Goal: Find specific page/section: Find specific page/section

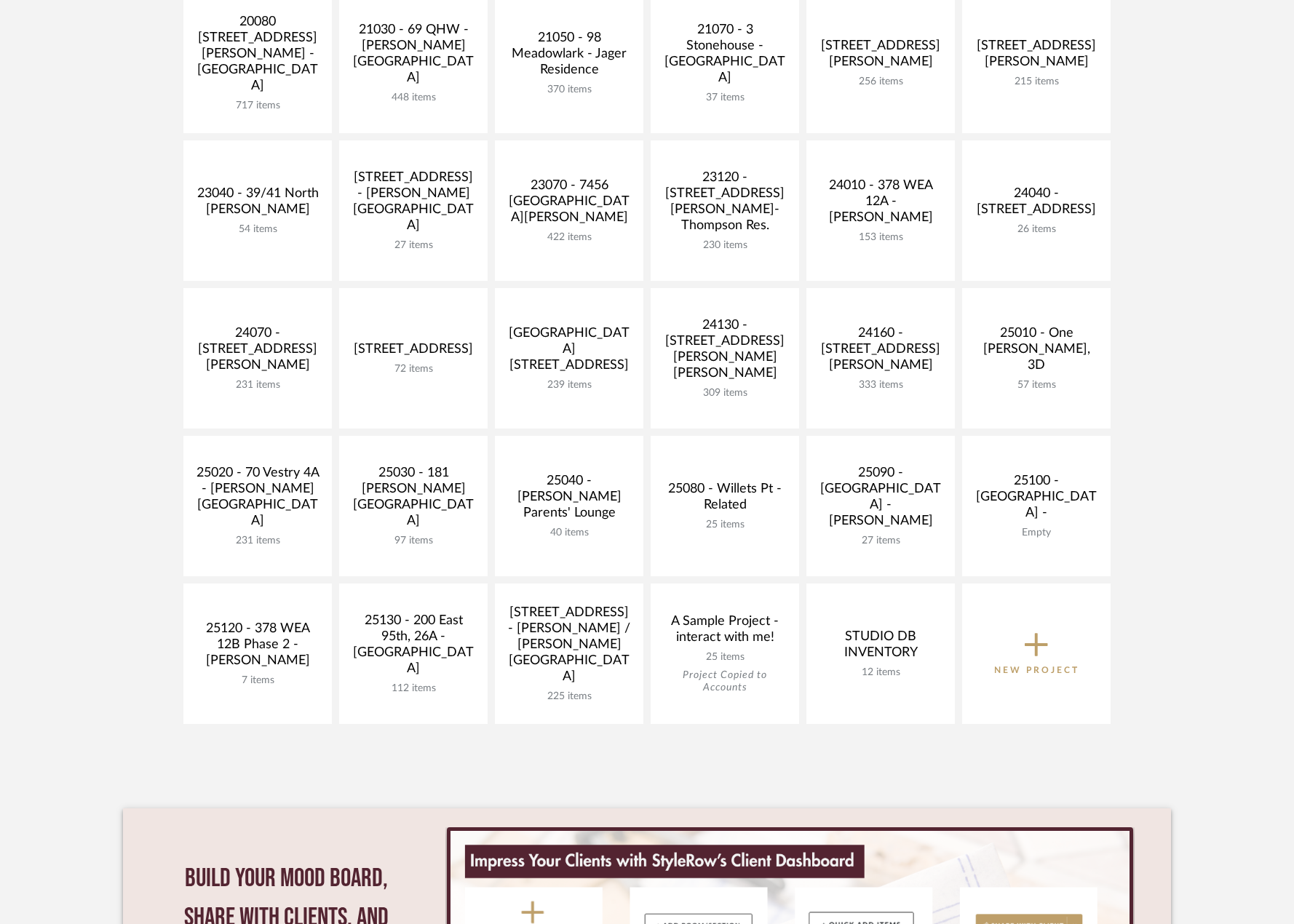
scroll to position [436, 0]
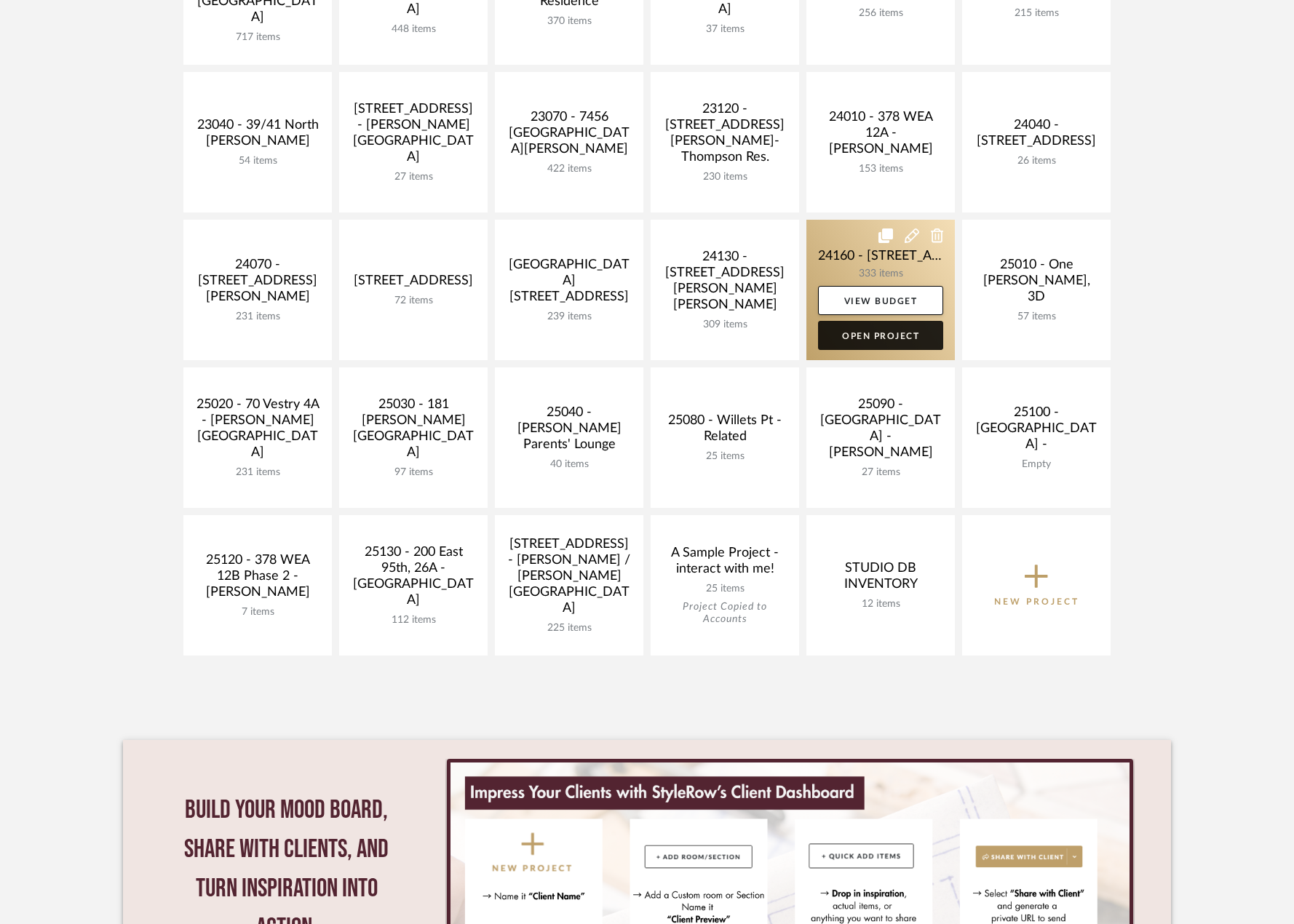
click at [849, 336] on link "Open Project" at bounding box center [881, 335] width 125 height 29
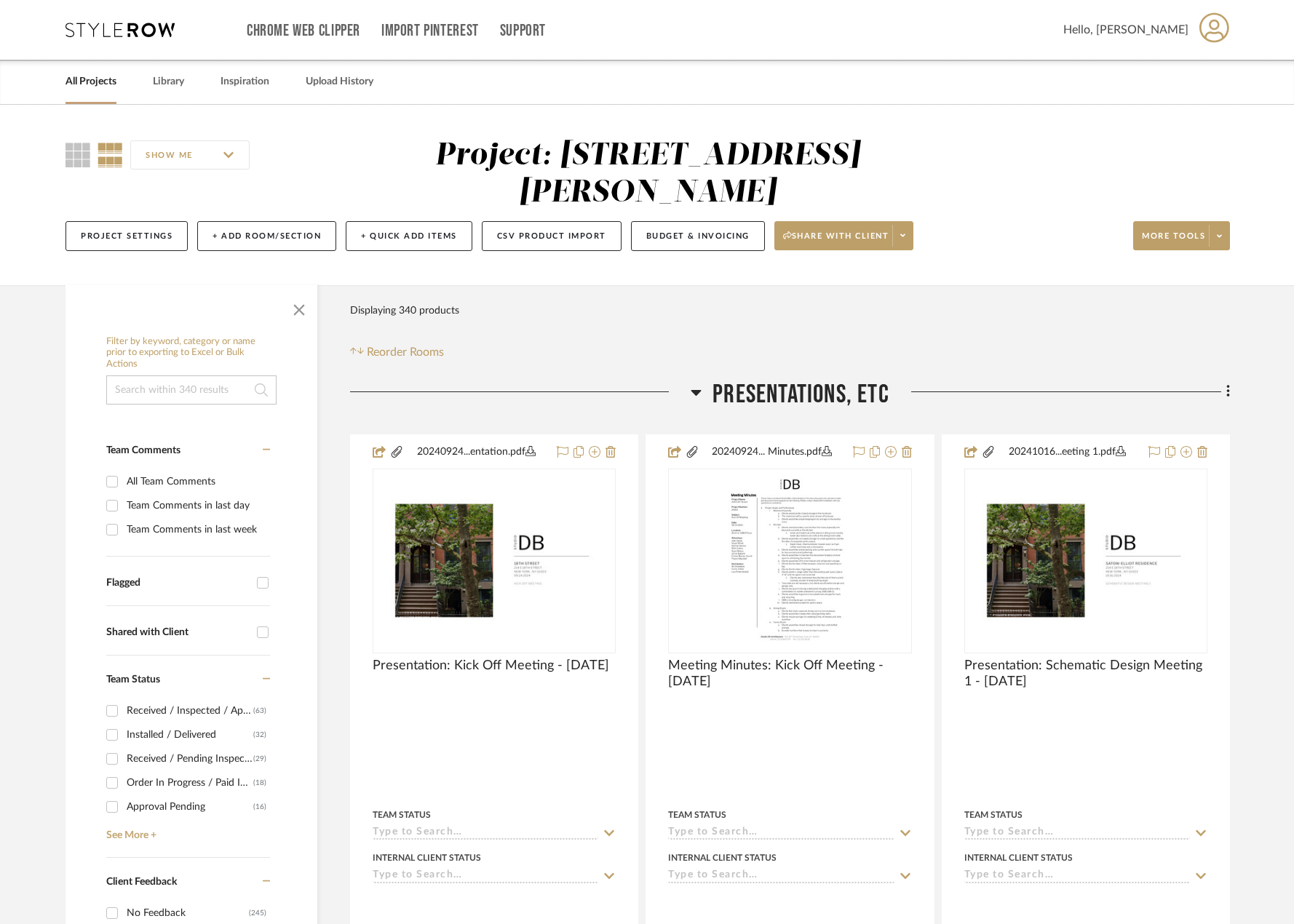
click at [190, 393] on input at bounding box center [191, 390] width 170 height 29
type input "primary"
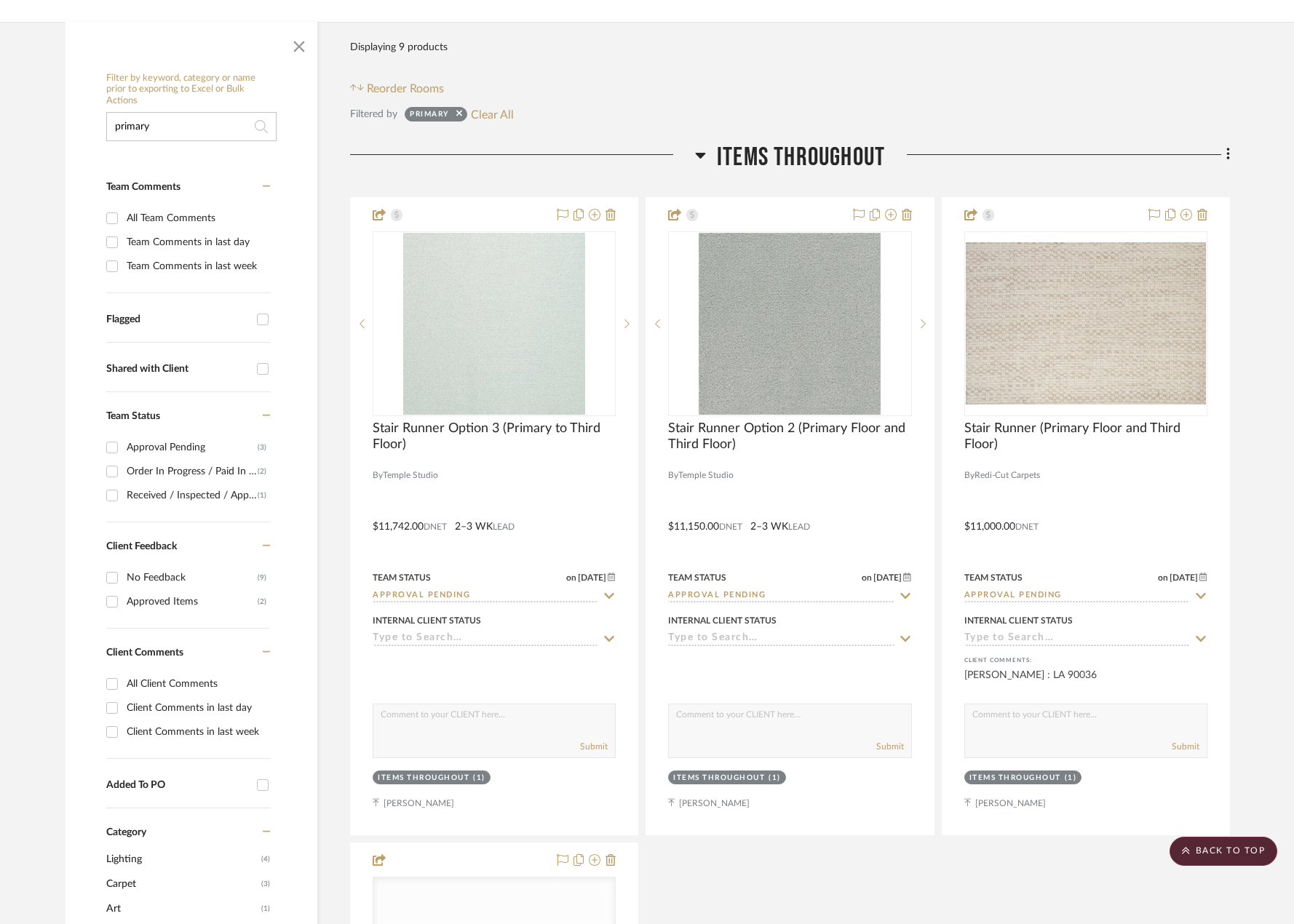
scroll to position [146, 0]
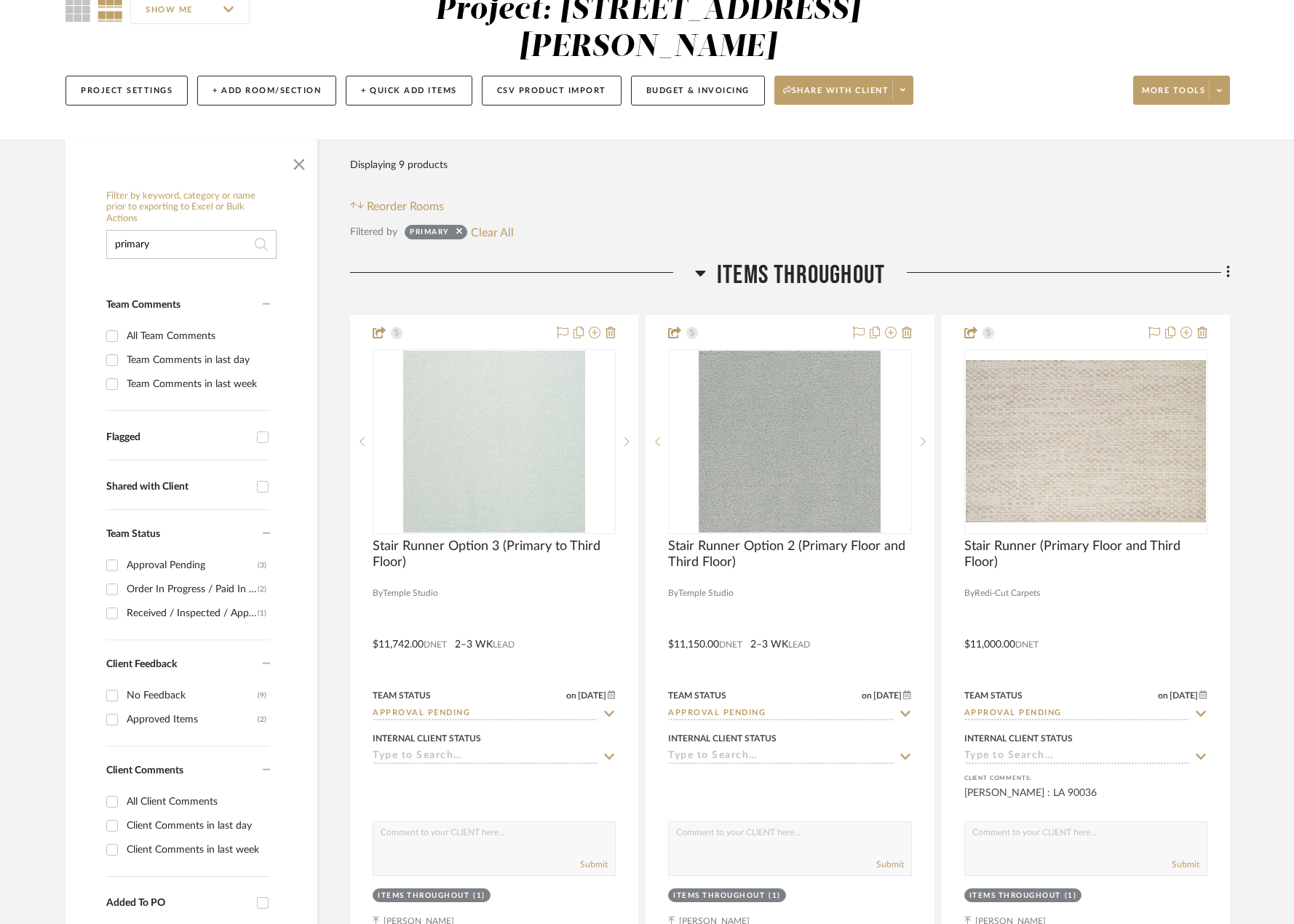
drag, startPoint x: 181, startPoint y: 238, endPoint x: 55, endPoint y: 247, distance: 126.3
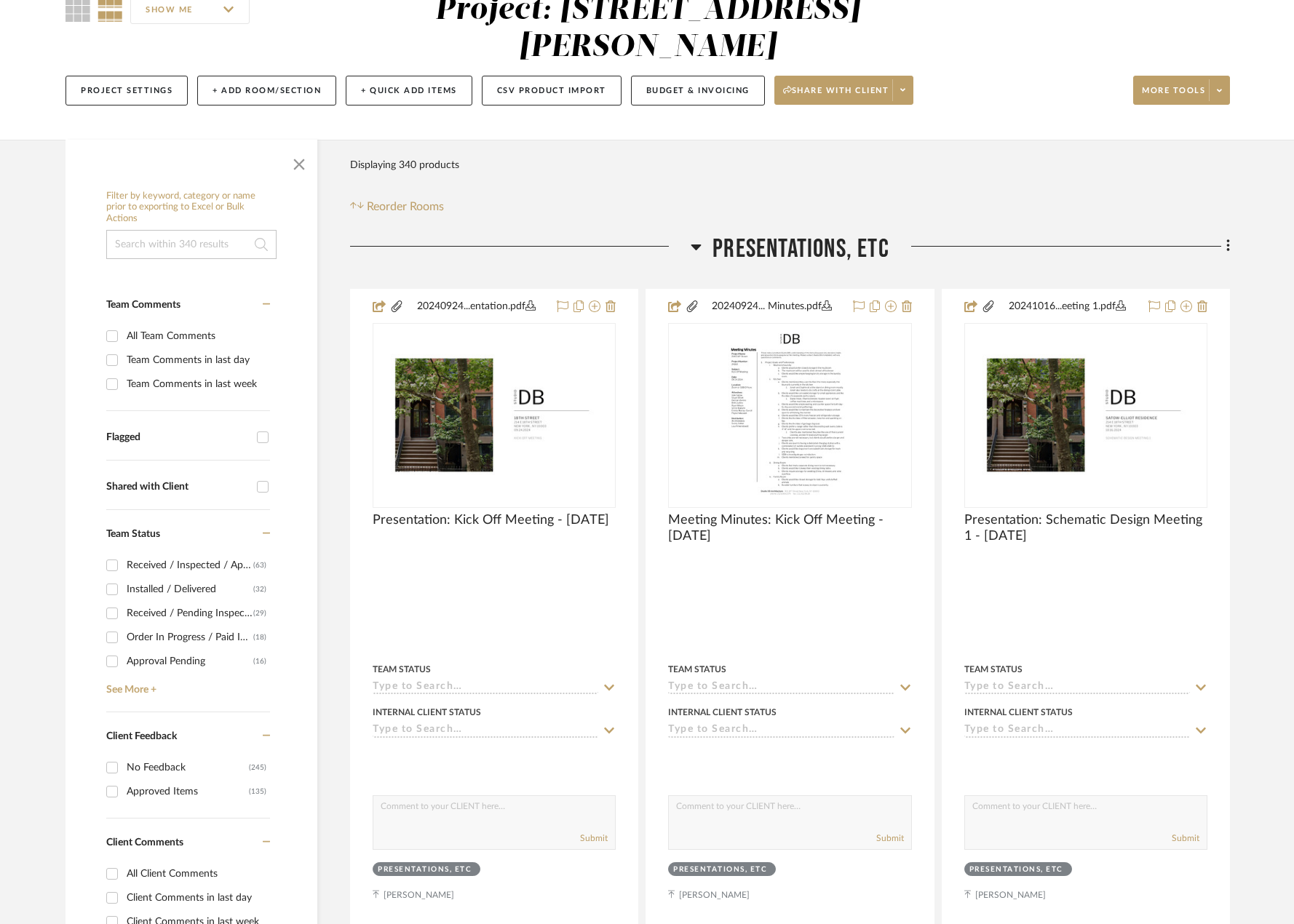
click at [699, 246] on icon at bounding box center [697, 248] width 11 height 6
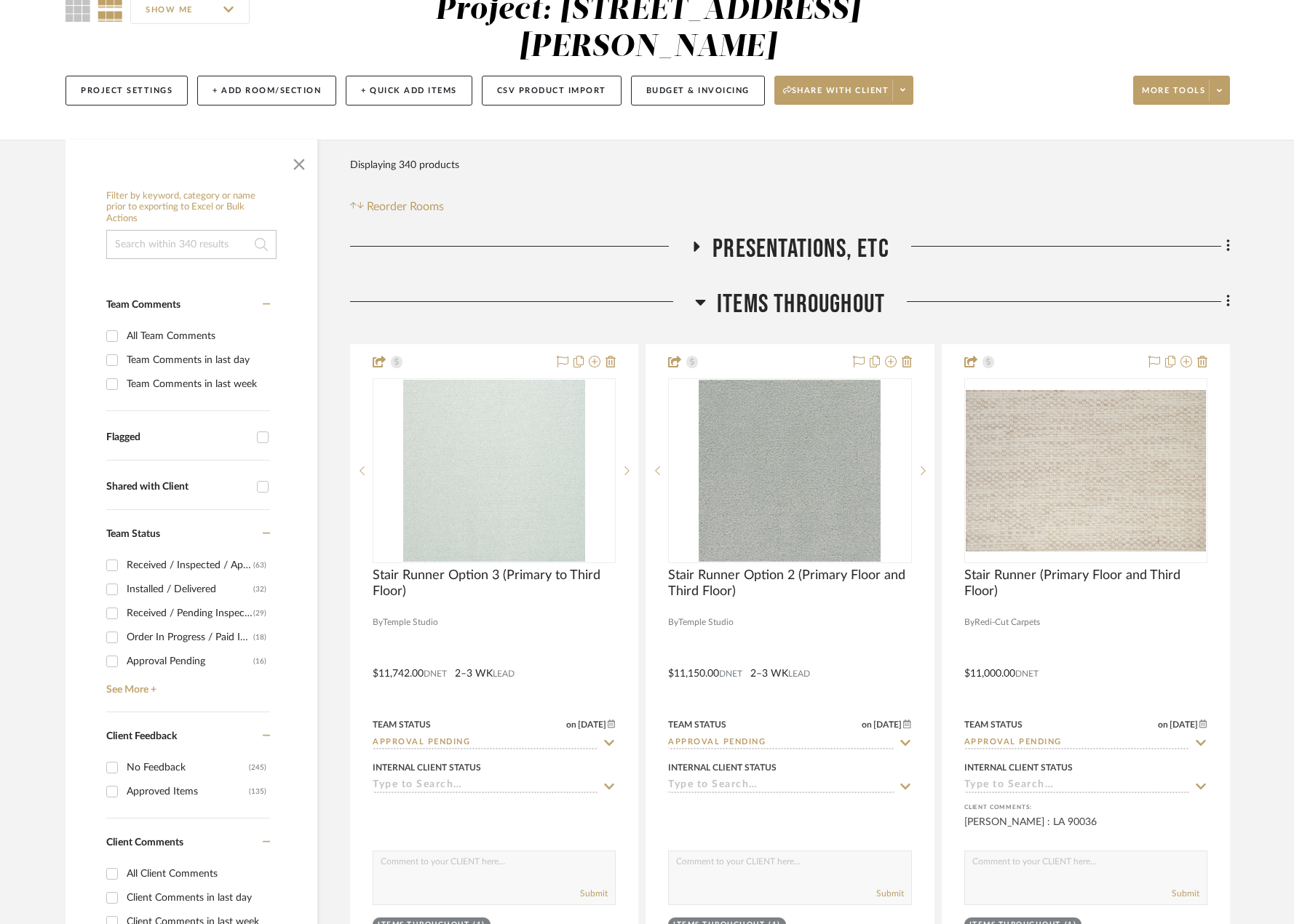
click at [704, 303] on icon at bounding box center [701, 302] width 11 height 17
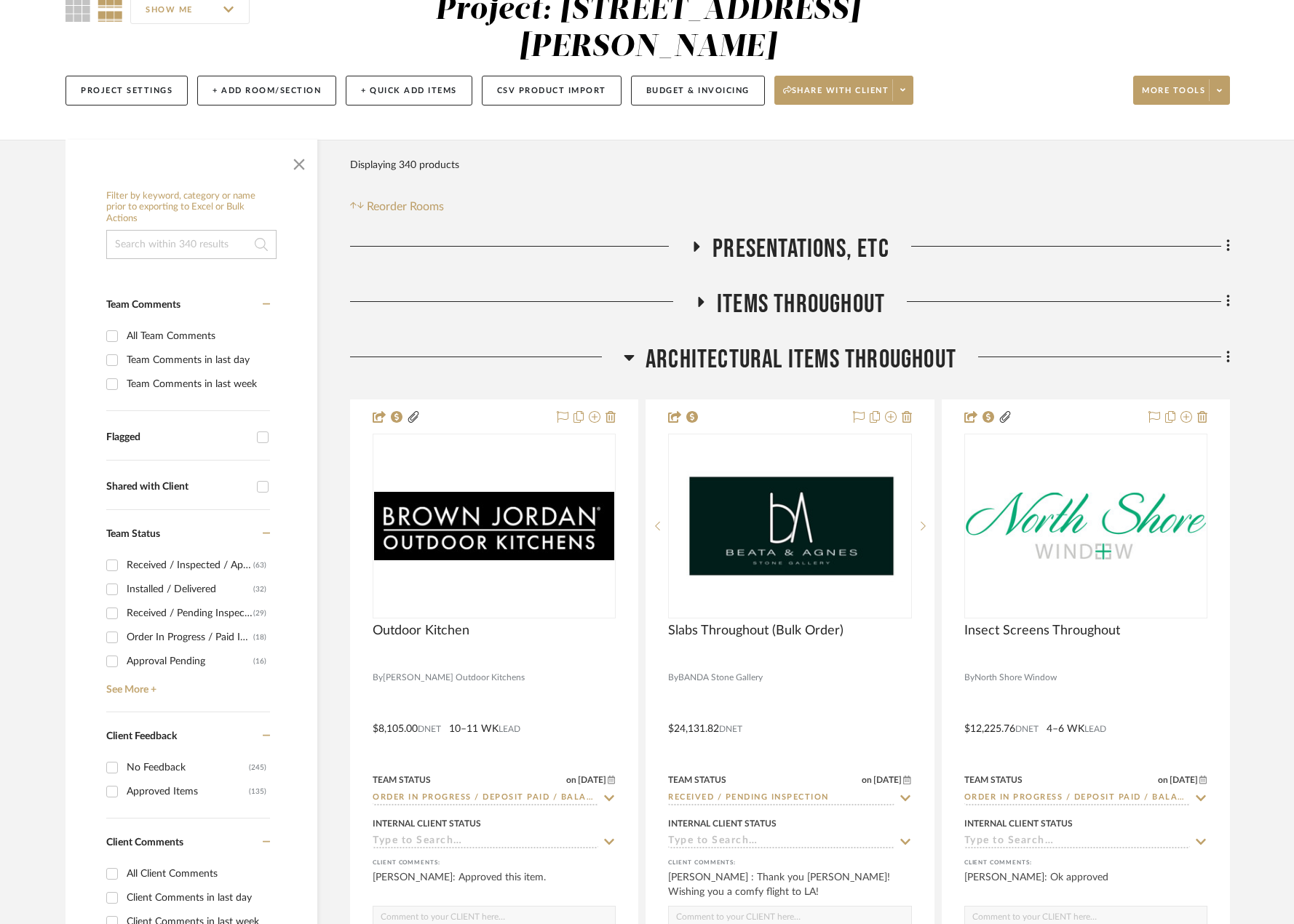
click at [689, 368] on span "Architectural Items Throughout" at bounding box center [801, 360] width 311 height 32
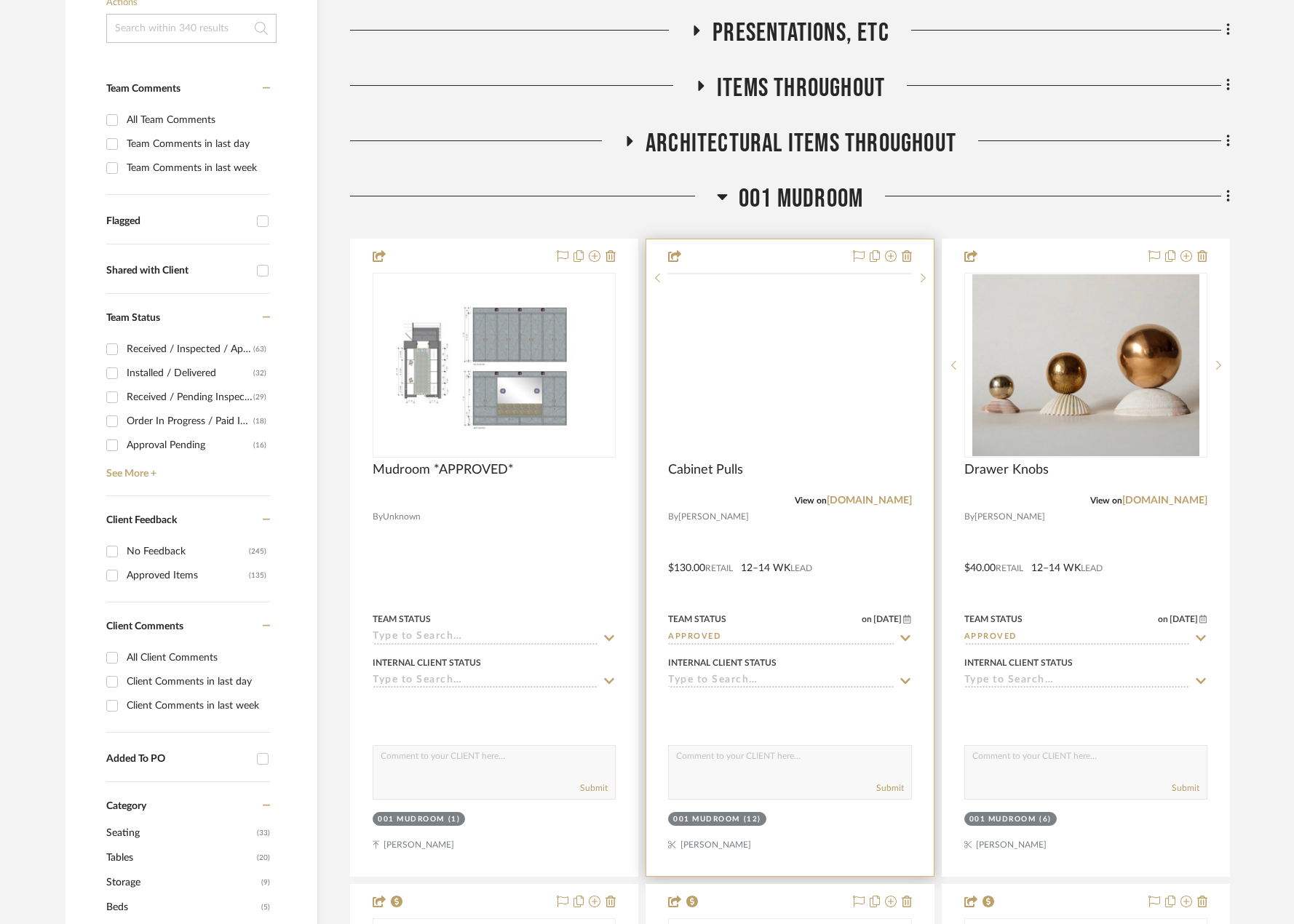
scroll to position [364, 0]
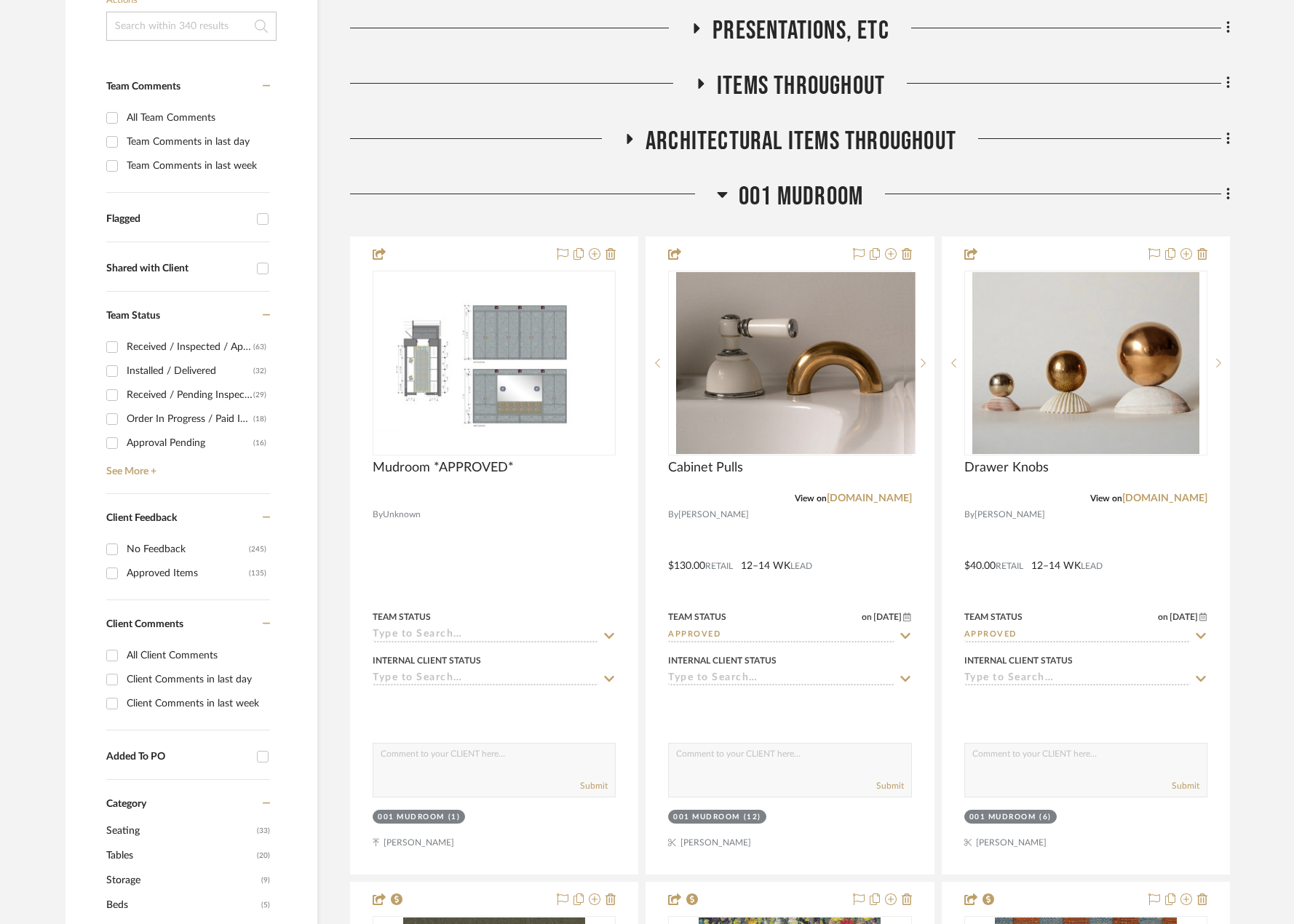
click at [770, 185] on span "001 MUDROOM" at bounding box center [801, 197] width 125 height 32
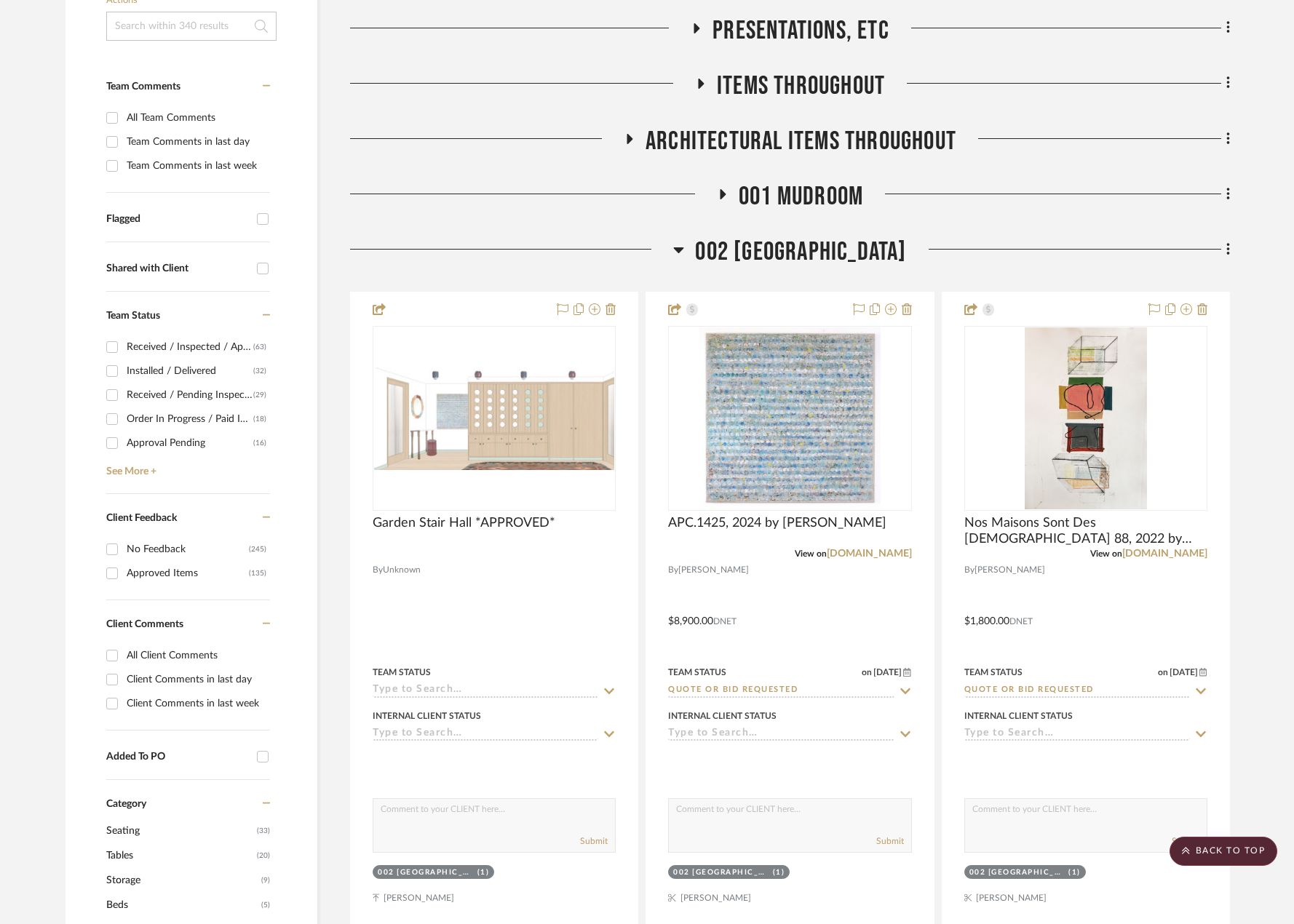
click at [745, 249] on span "002 [GEOGRAPHIC_DATA]" at bounding box center [800, 252] width 211 height 32
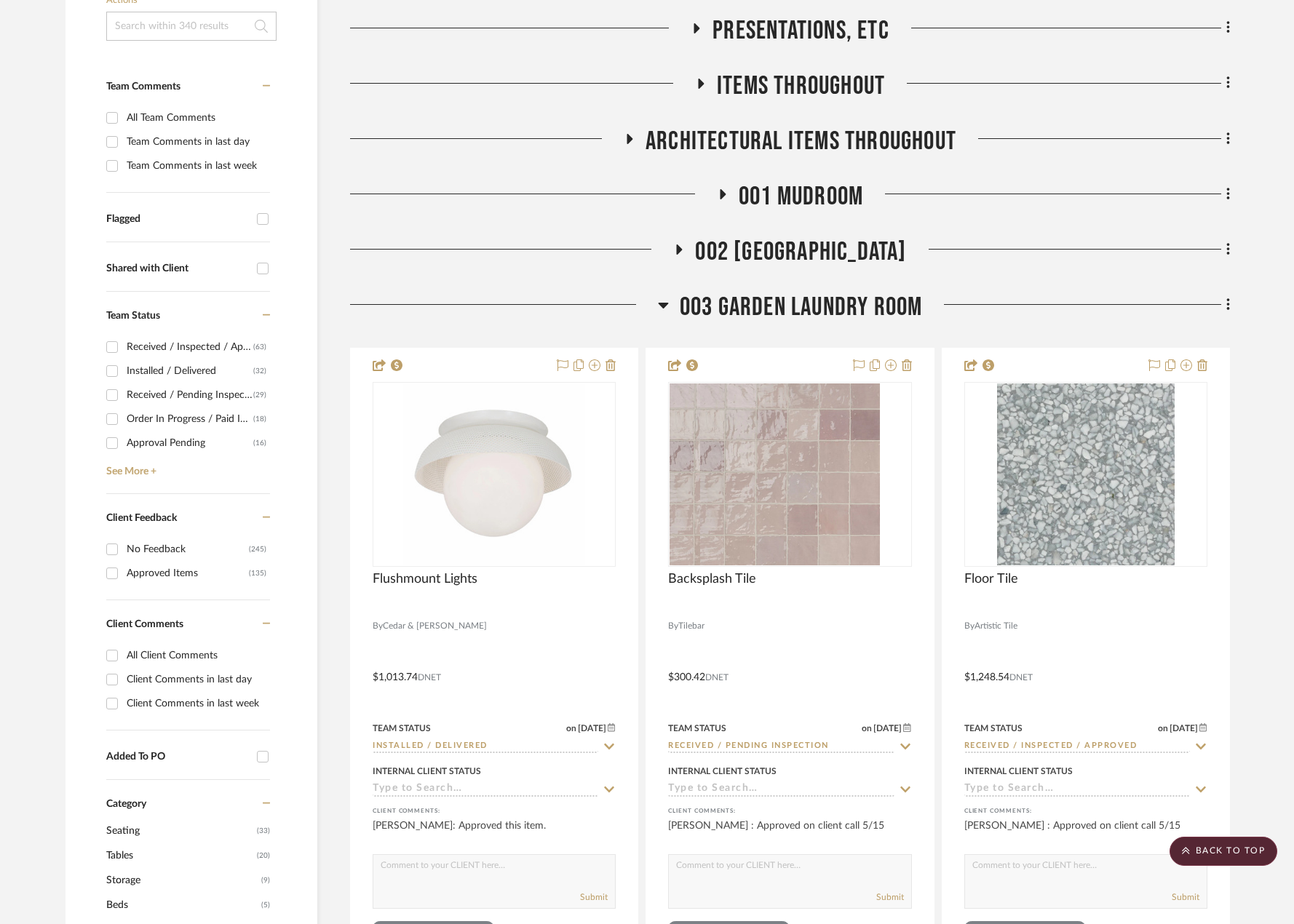
click at [704, 311] on span "003 GARDEN LAUNDRY ROOM" at bounding box center [801, 308] width 243 height 32
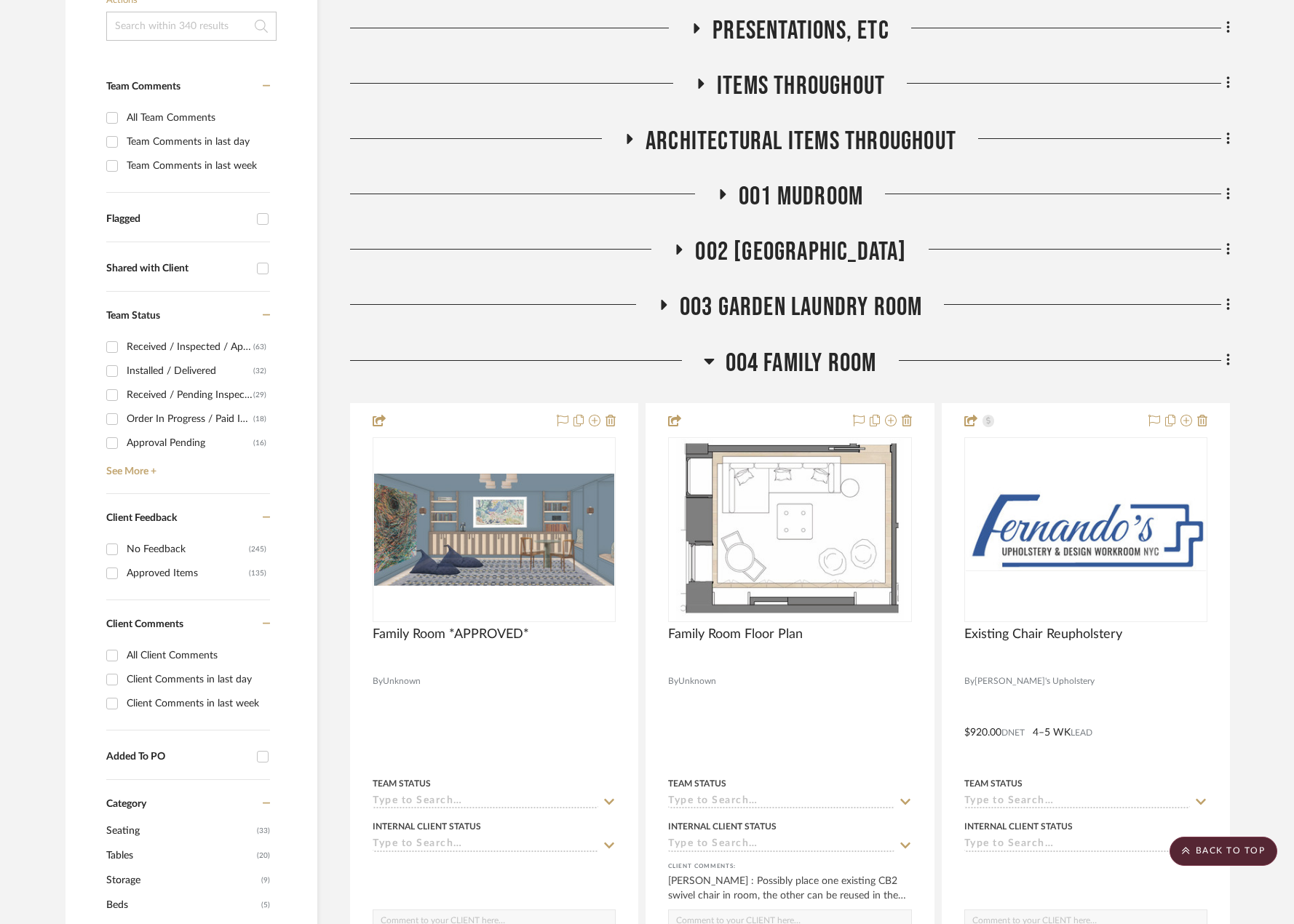
click at [755, 360] on span "004 FAMILY ROOM" at bounding box center [801, 364] width 152 height 32
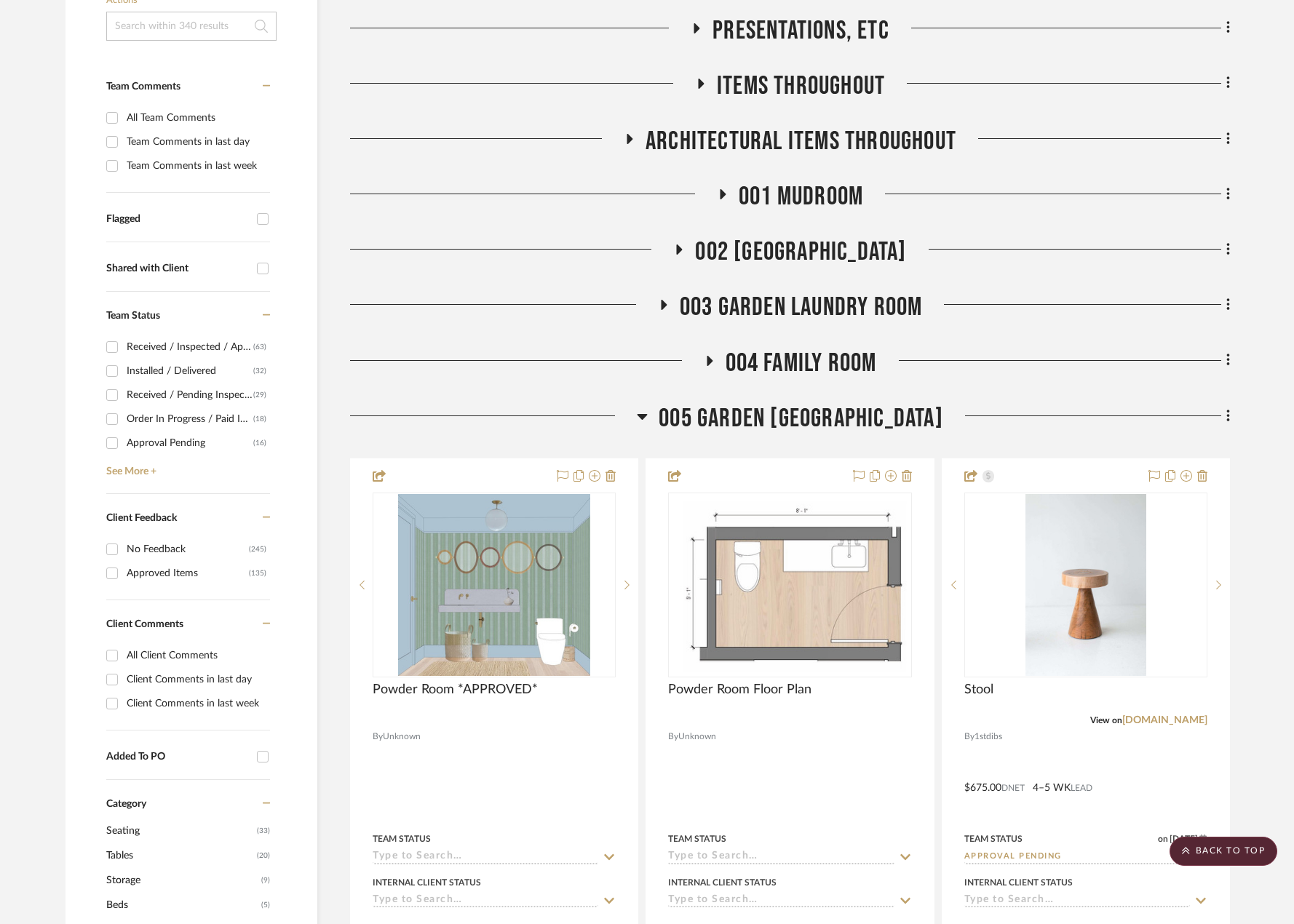
click at [696, 410] on span "005 GARDEN [GEOGRAPHIC_DATA]" at bounding box center [800, 418] width 284 height 32
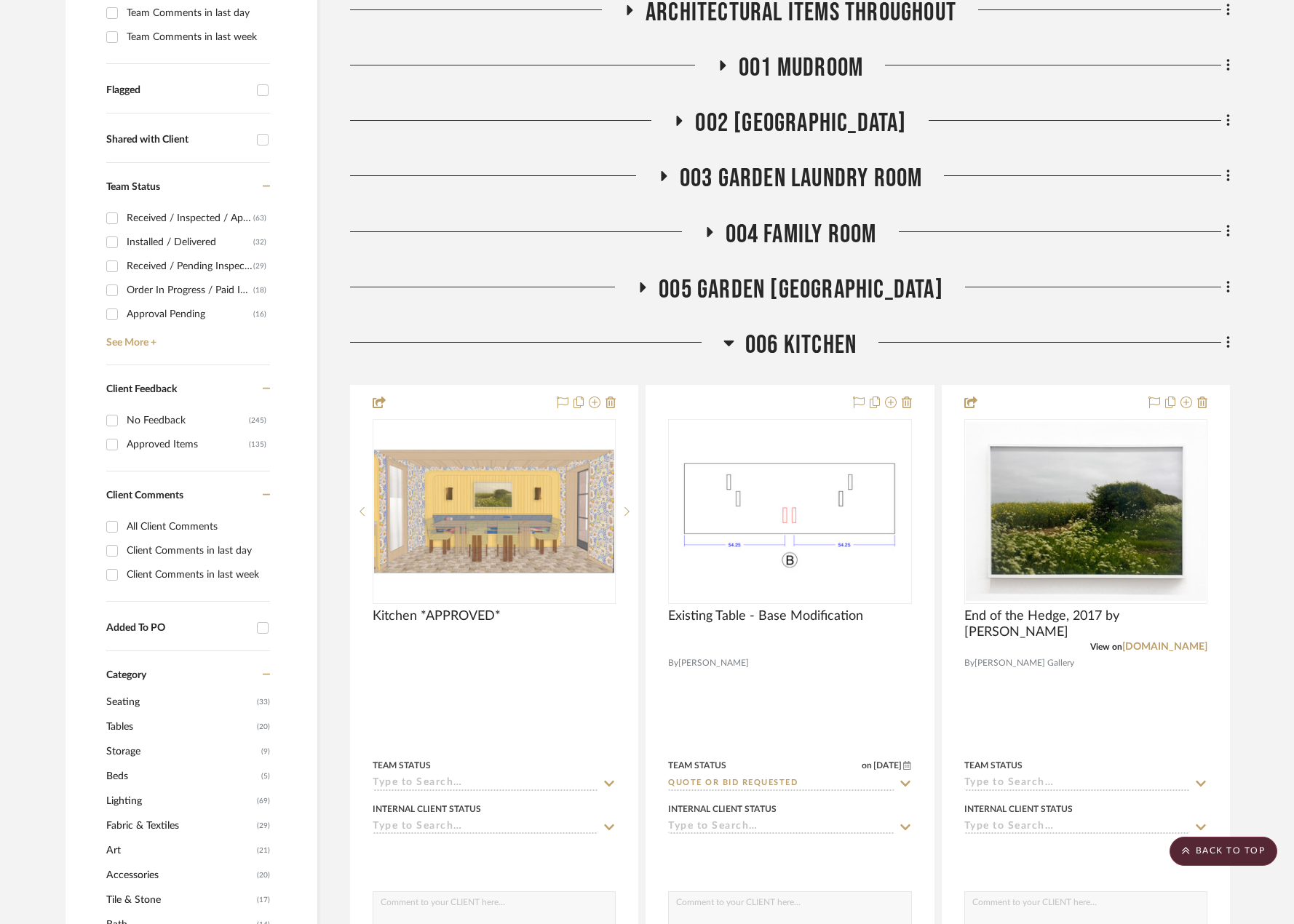
scroll to position [655, 0]
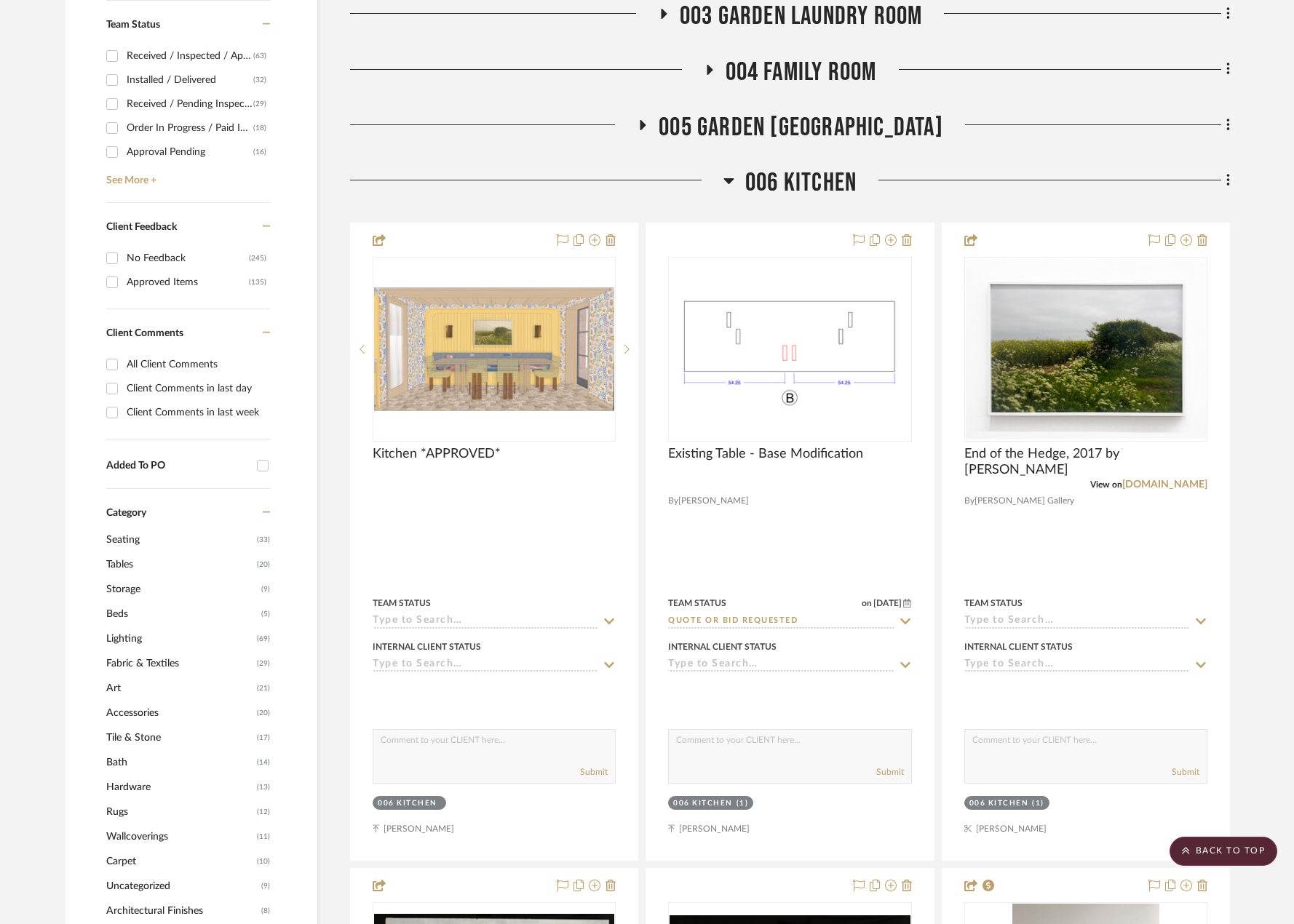
click at [749, 179] on span "006 KITCHEN" at bounding box center [800, 183] width 111 height 32
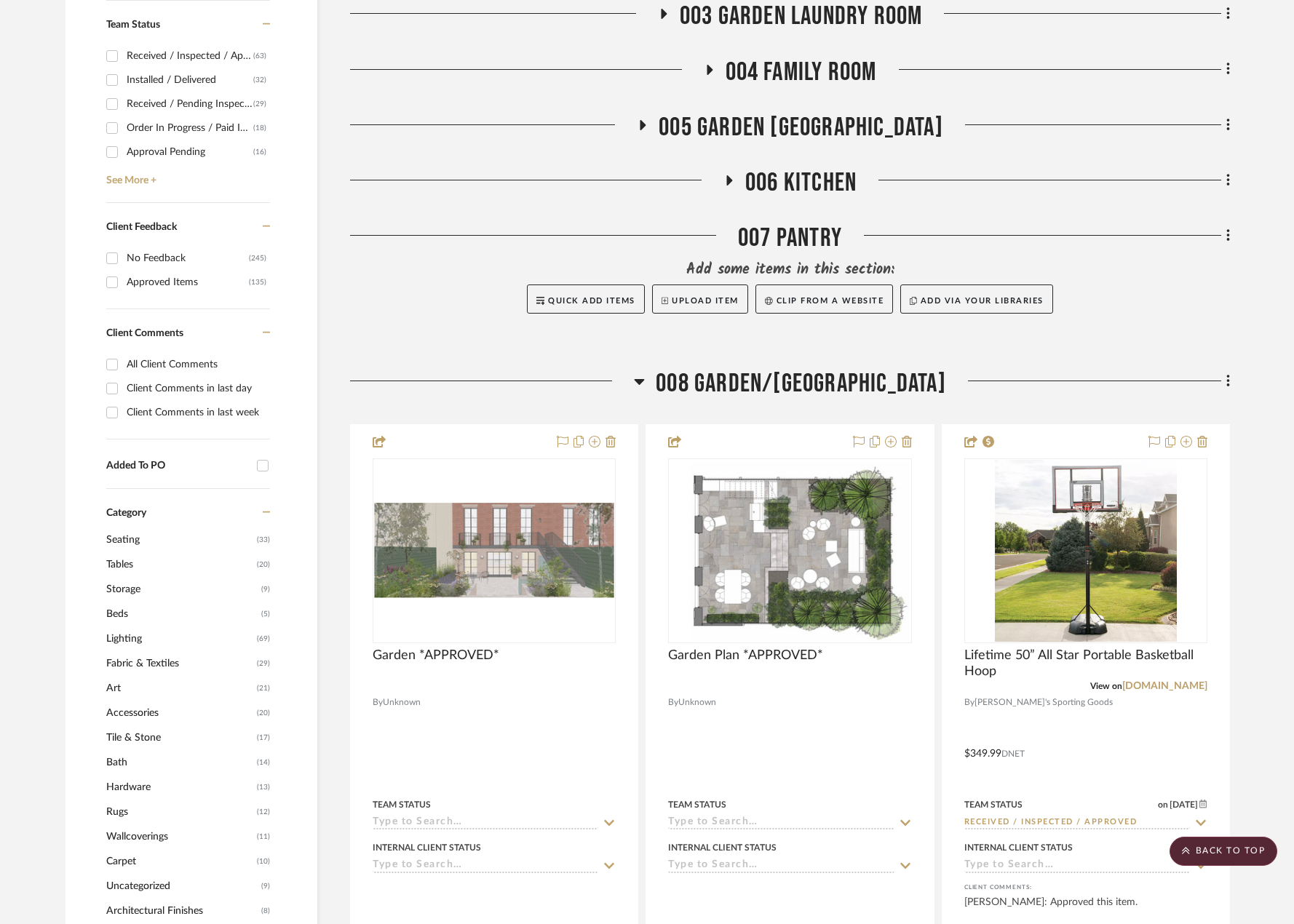
click at [732, 380] on span "008 GARDEN/[GEOGRAPHIC_DATA]" at bounding box center [800, 384] width 290 height 32
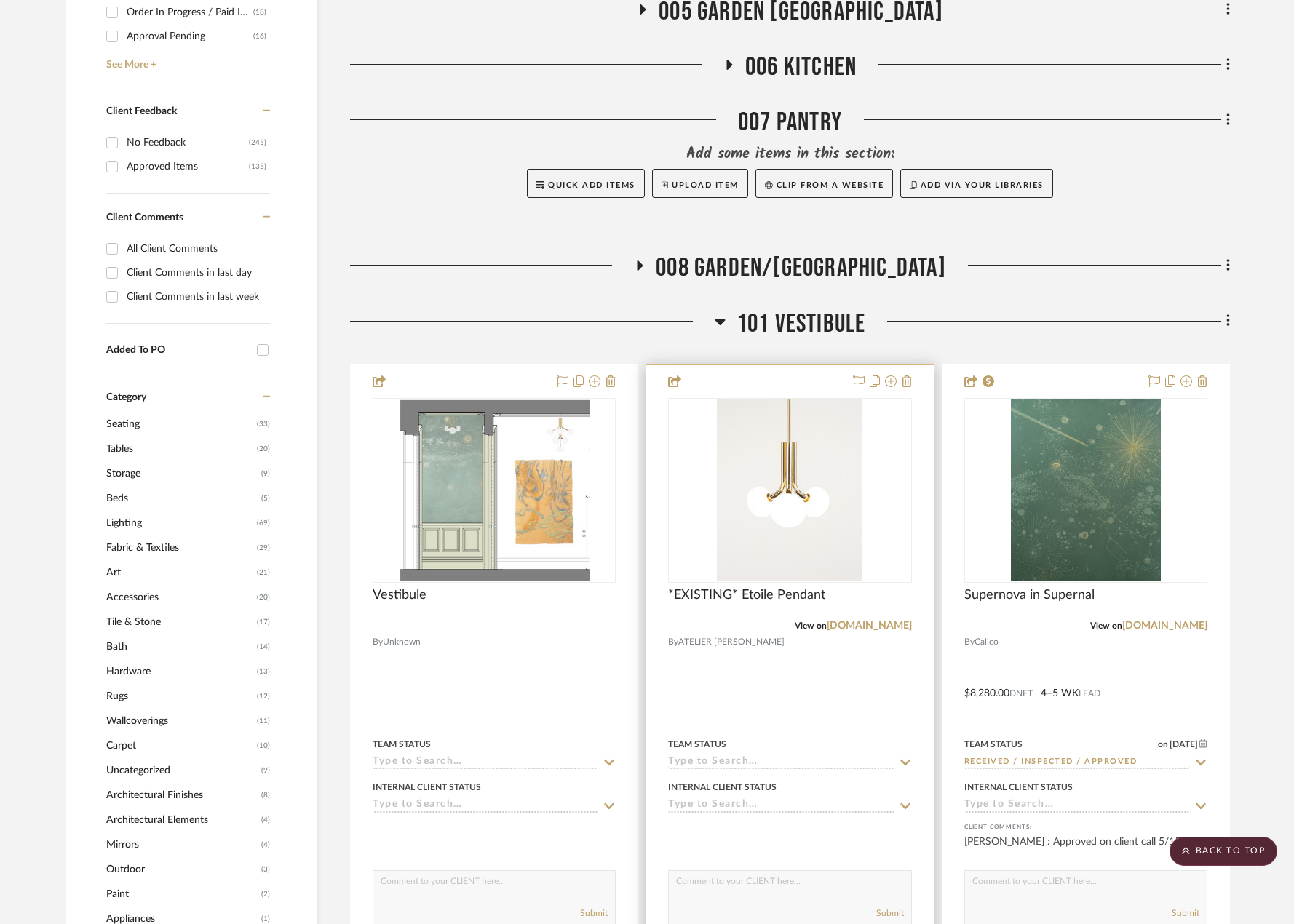
scroll to position [946, 0]
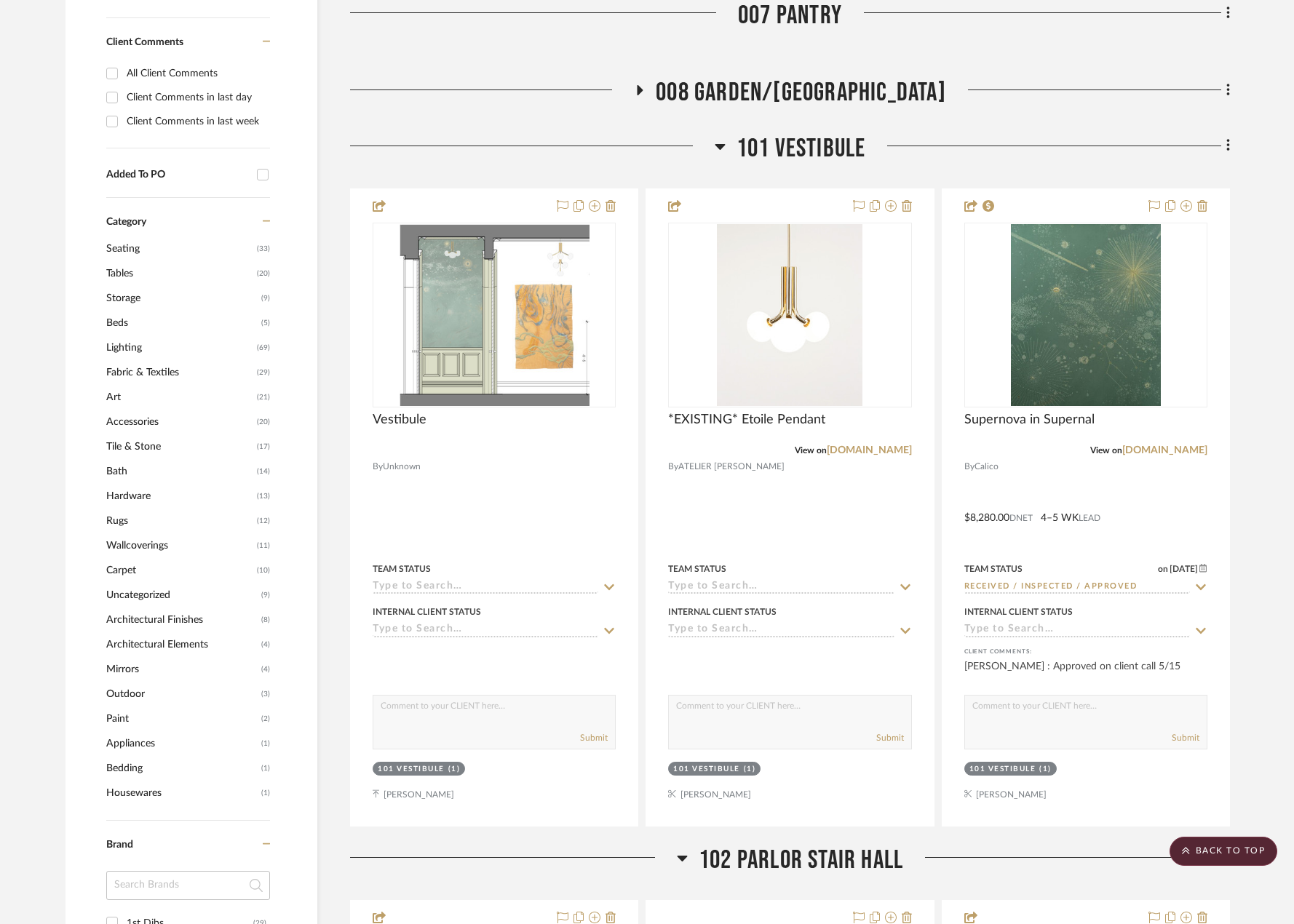
click at [795, 158] on span "101 VESTIBULE" at bounding box center [801, 149] width 130 height 32
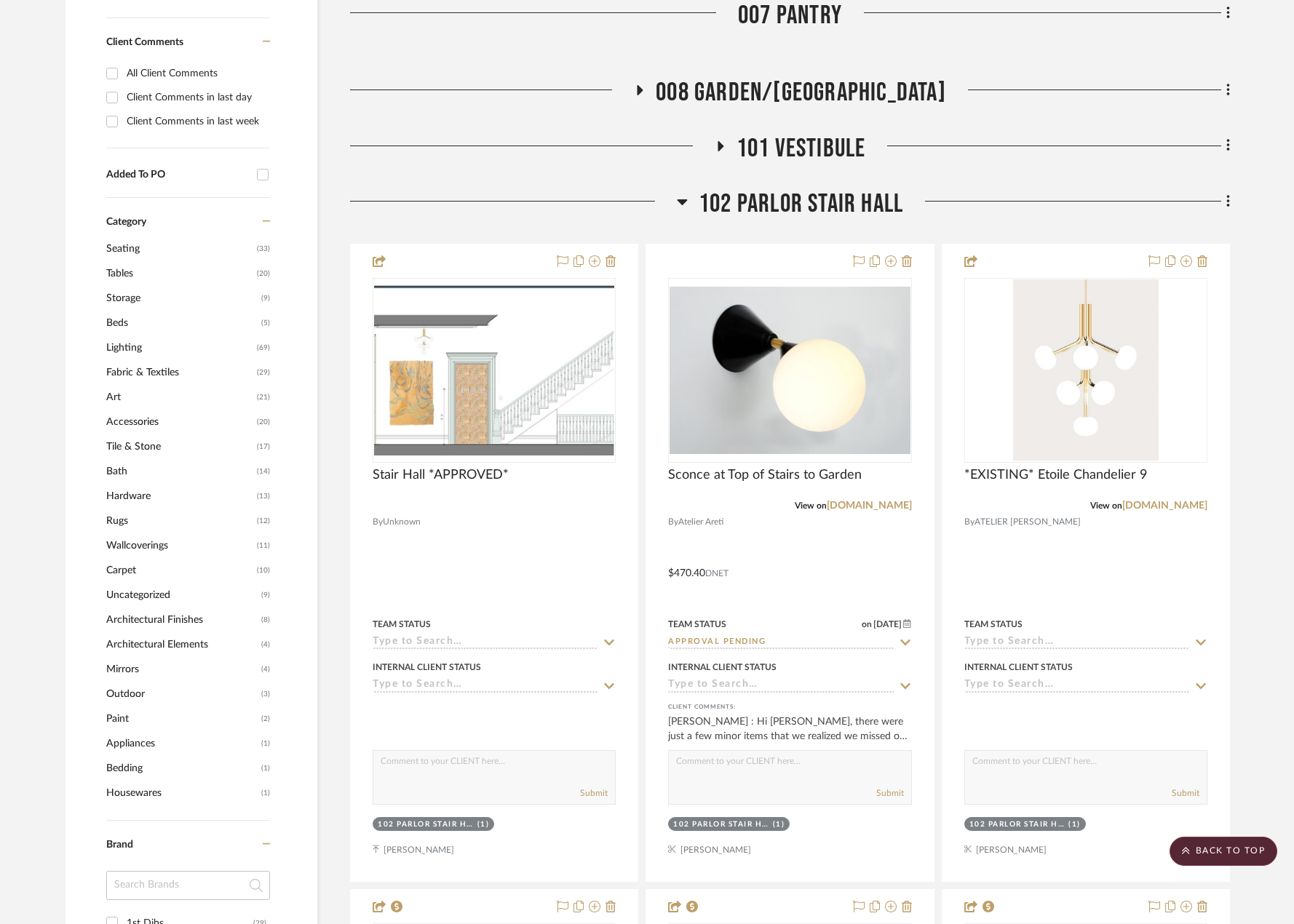
click at [746, 148] on span "101 VESTIBULE" at bounding box center [801, 149] width 130 height 32
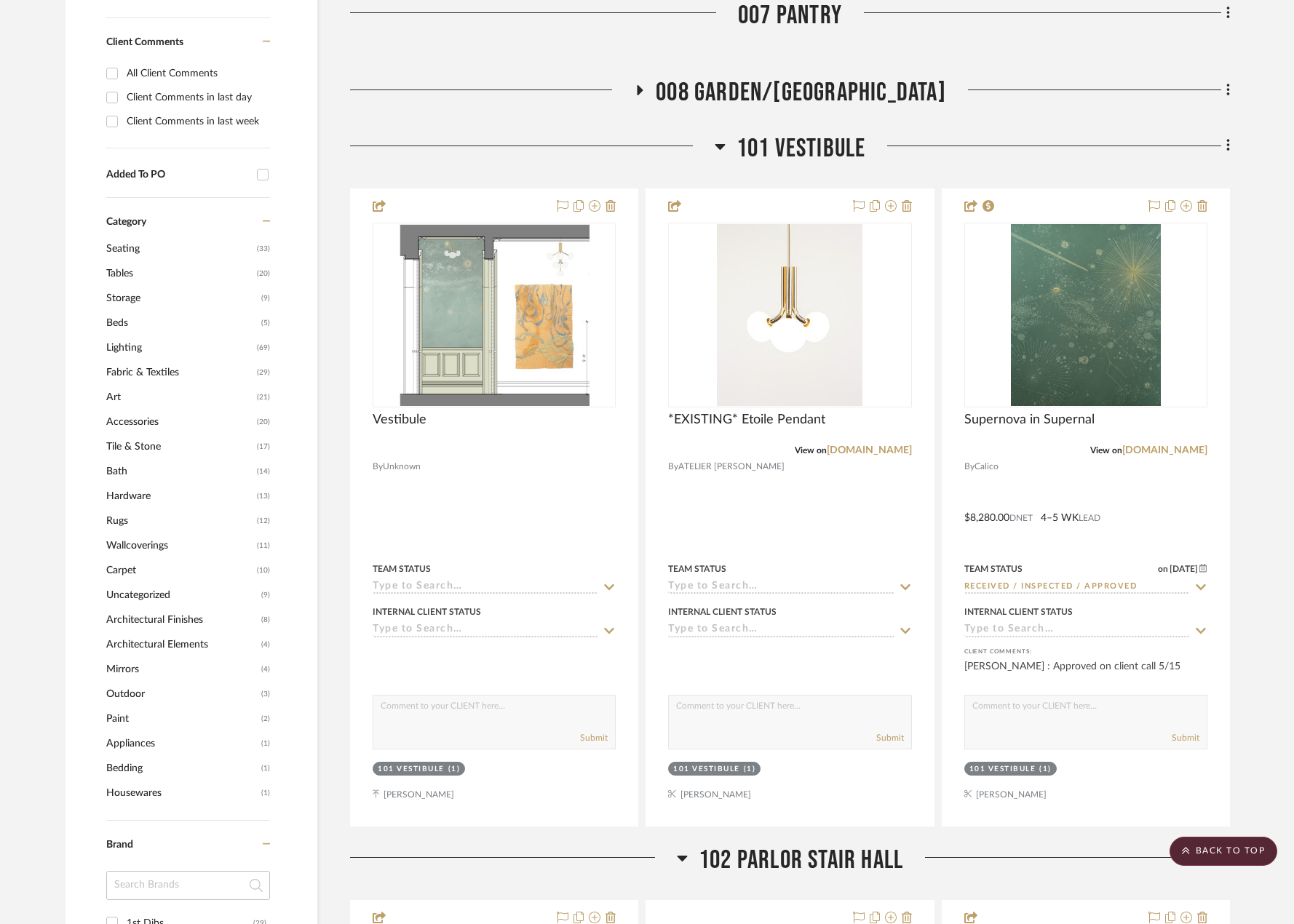
click at [779, 159] on span "101 VESTIBULE" at bounding box center [801, 149] width 130 height 32
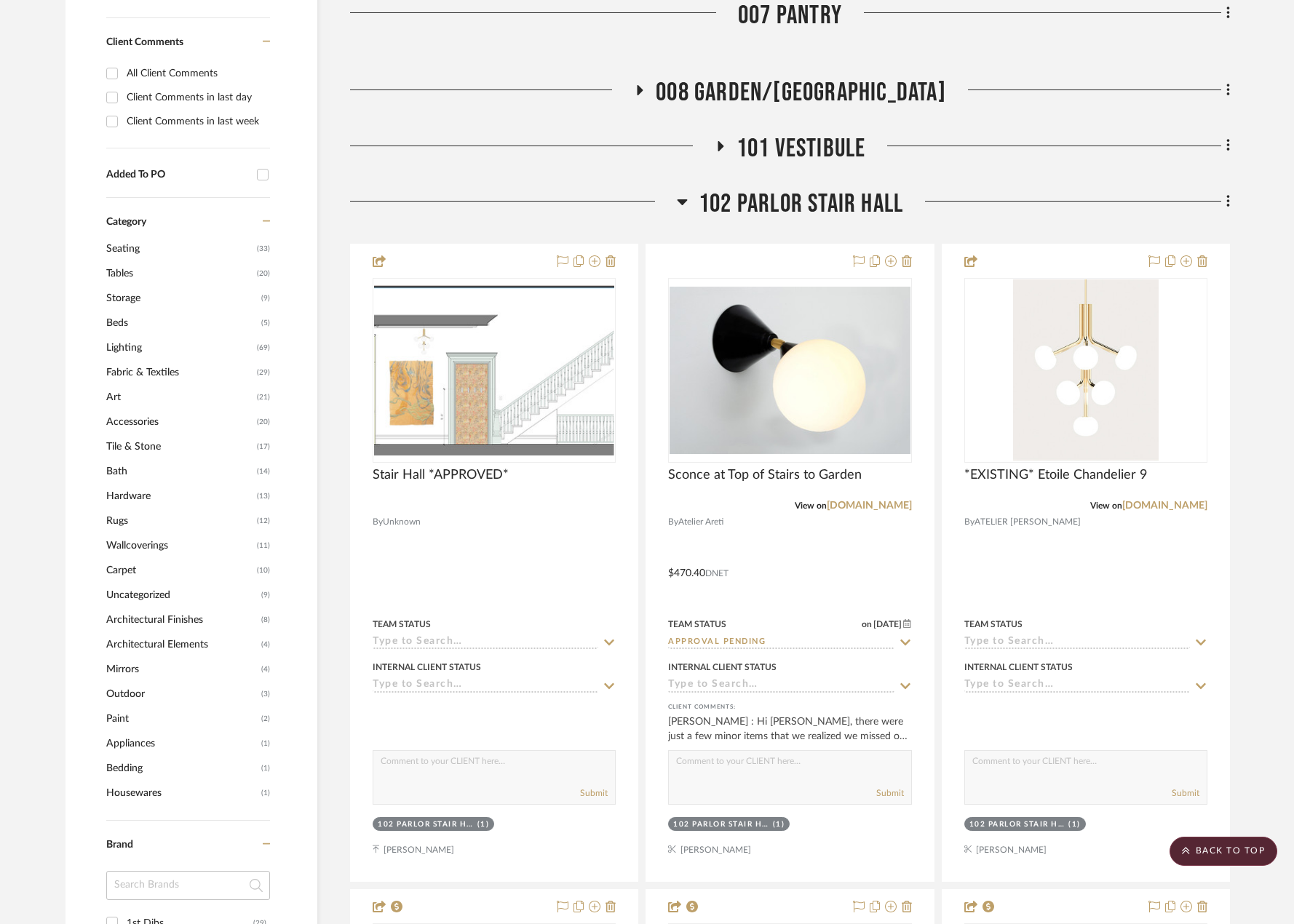
click at [782, 198] on span "102 PARLOR STAIR HALL" at bounding box center [800, 204] width 205 height 32
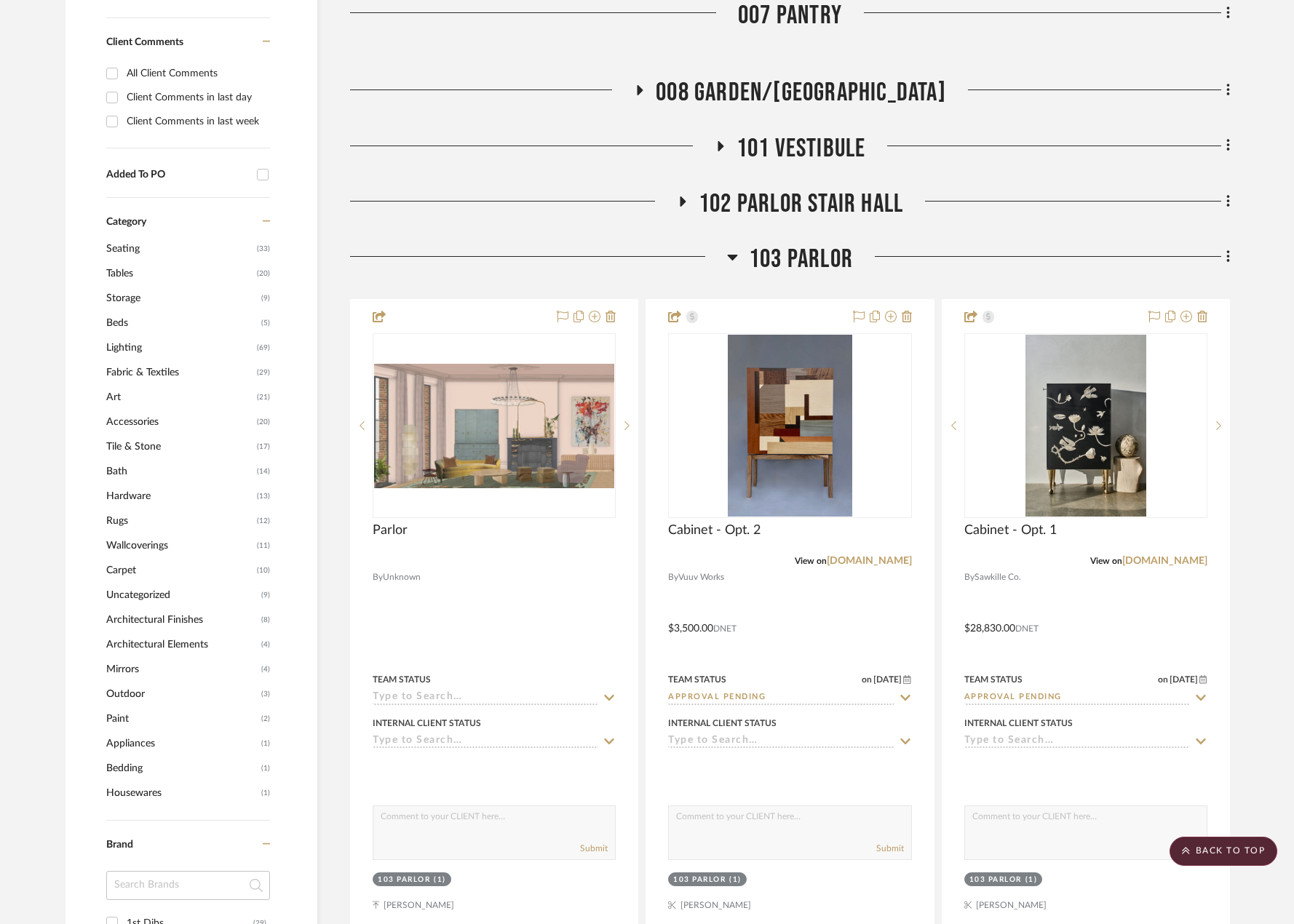
click at [784, 246] on span "103 PARLOR" at bounding box center [800, 260] width 104 height 32
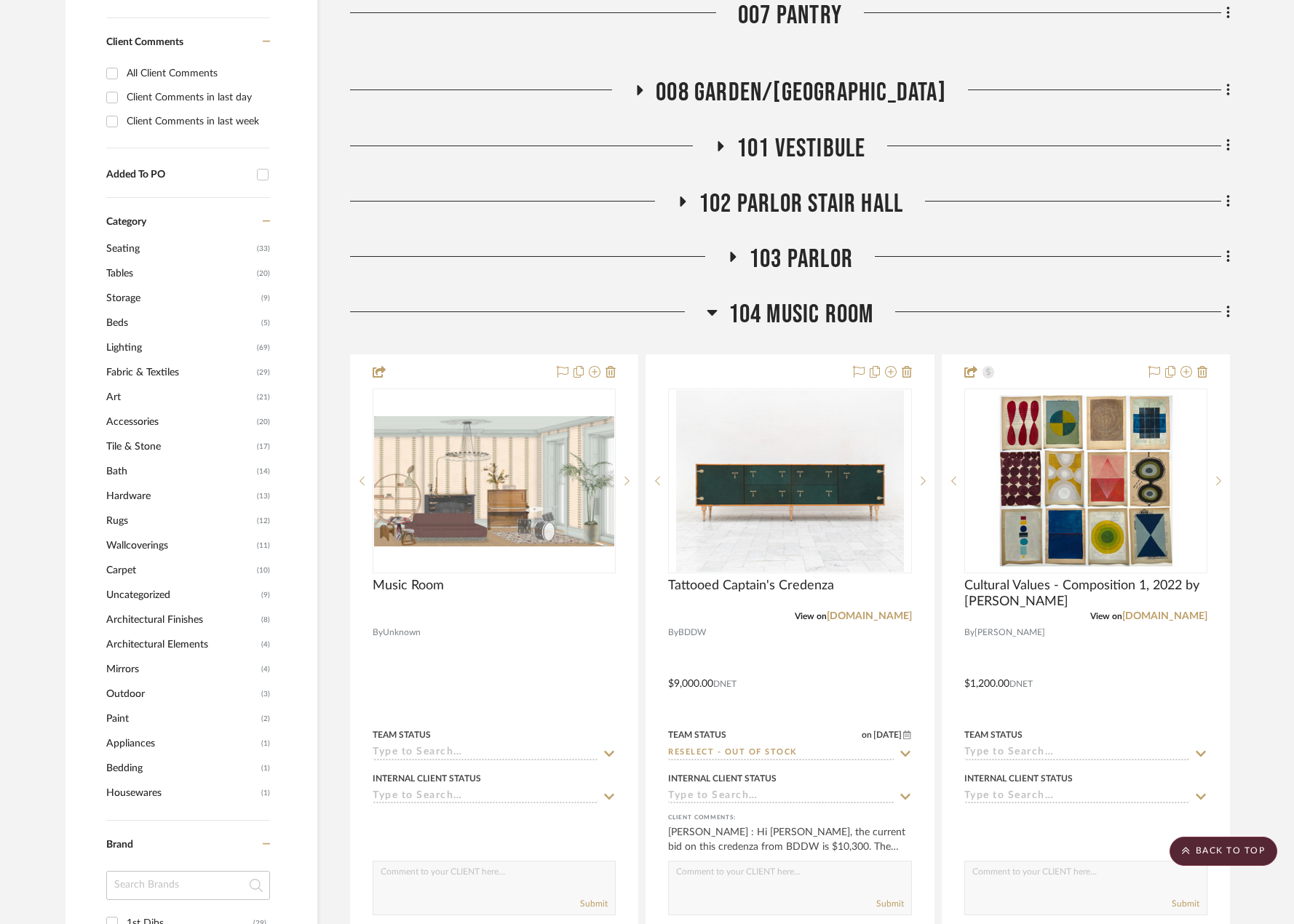
click at [747, 307] on span "104 MUSIC ROOM" at bounding box center [801, 315] width 146 height 32
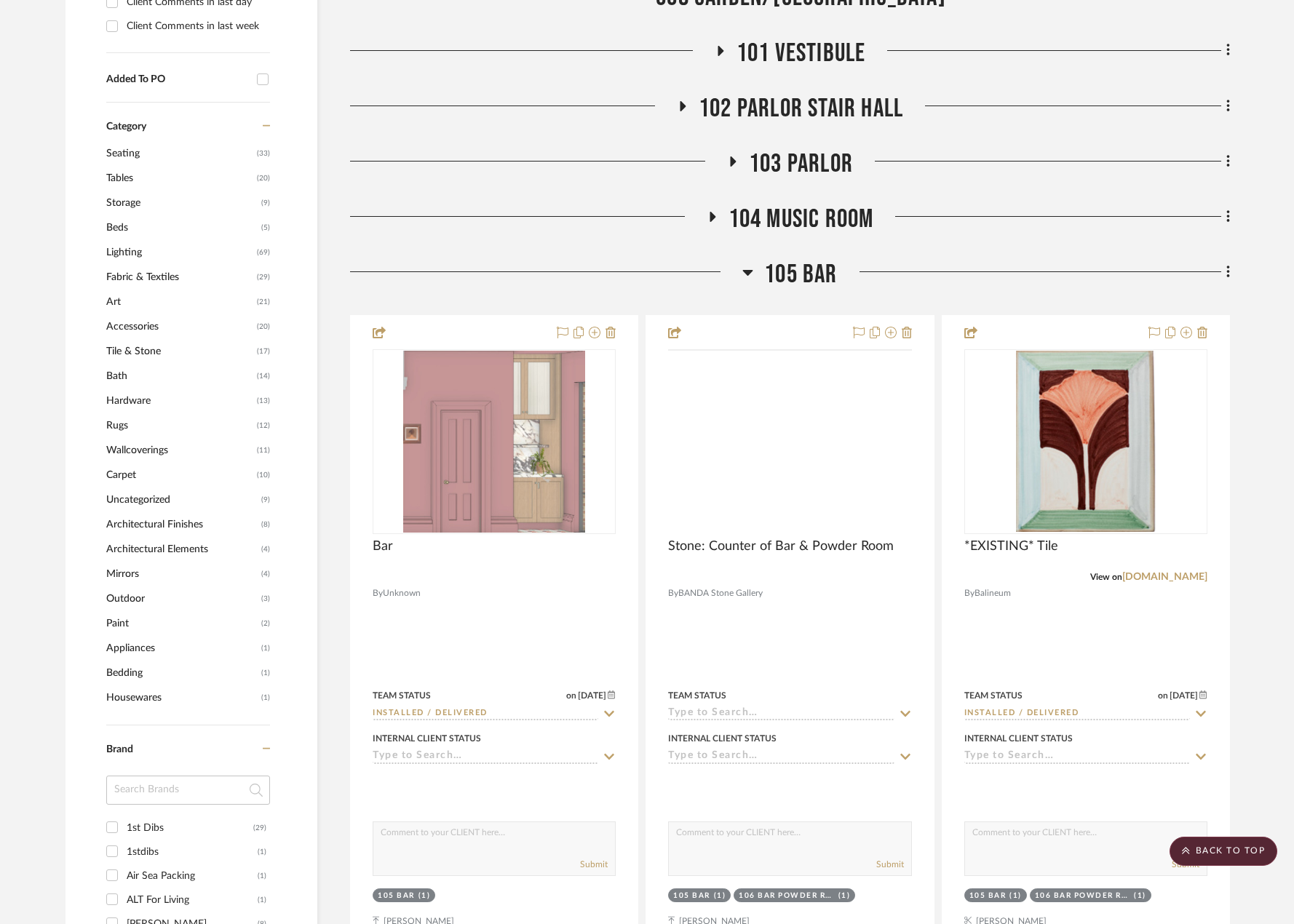
scroll to position [1164, 0]
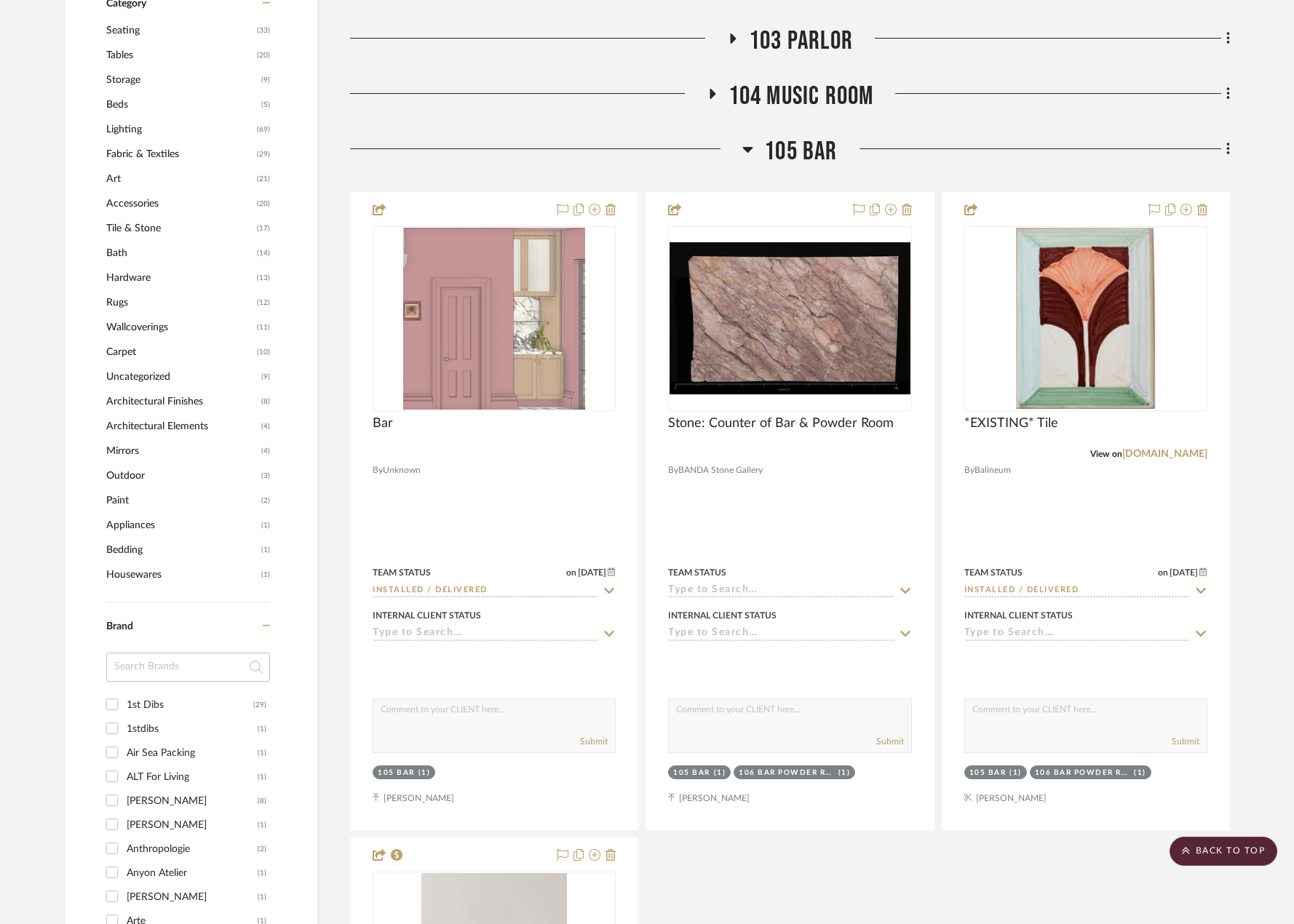
click at [795, 153] on span "105 BAR" at bounding box center [800, 152] width 73 height 32
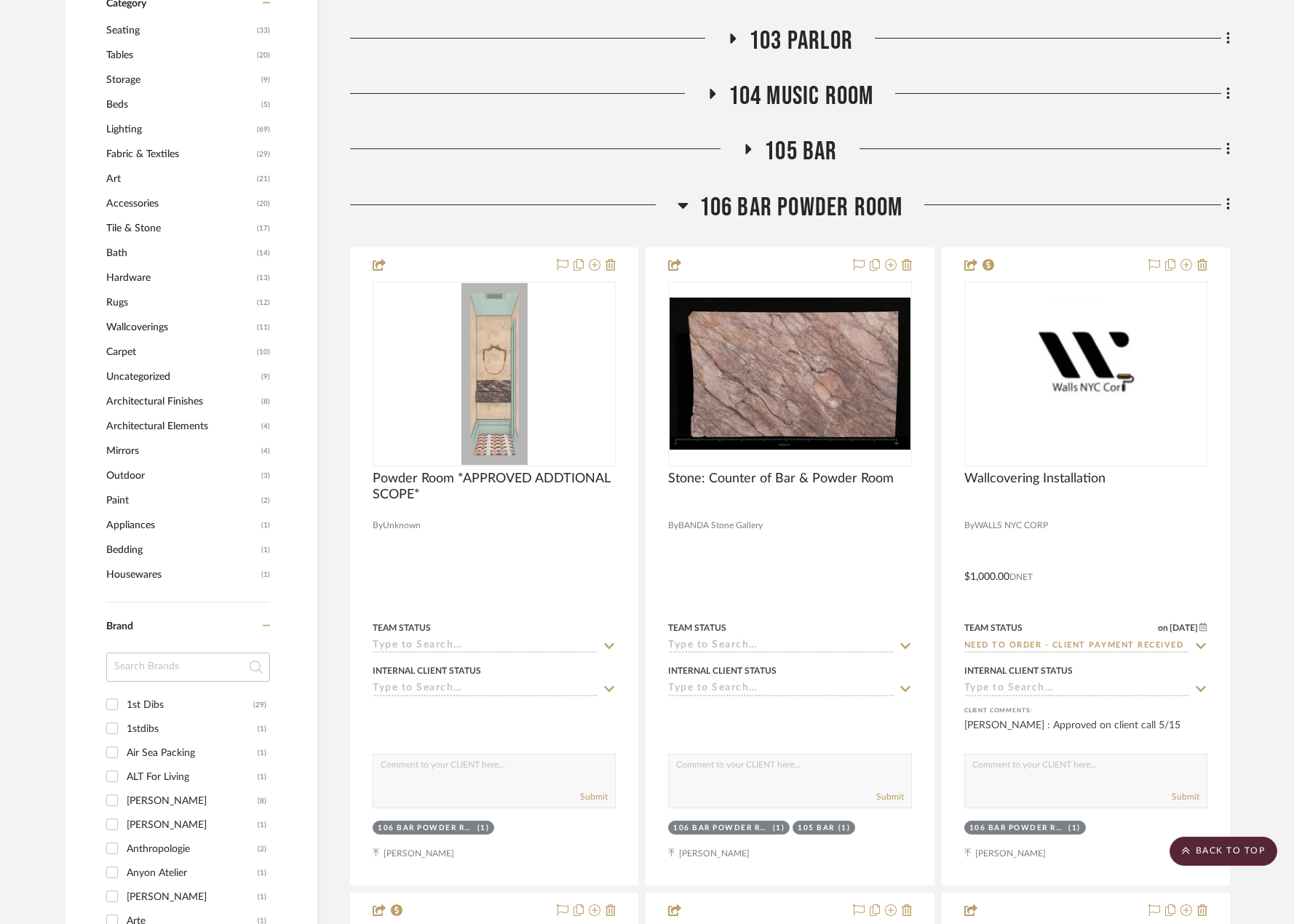
click at [812, 206] on span "106 BAR POWDER ROOM" at bounding box center [801, 208] width 204 height 32
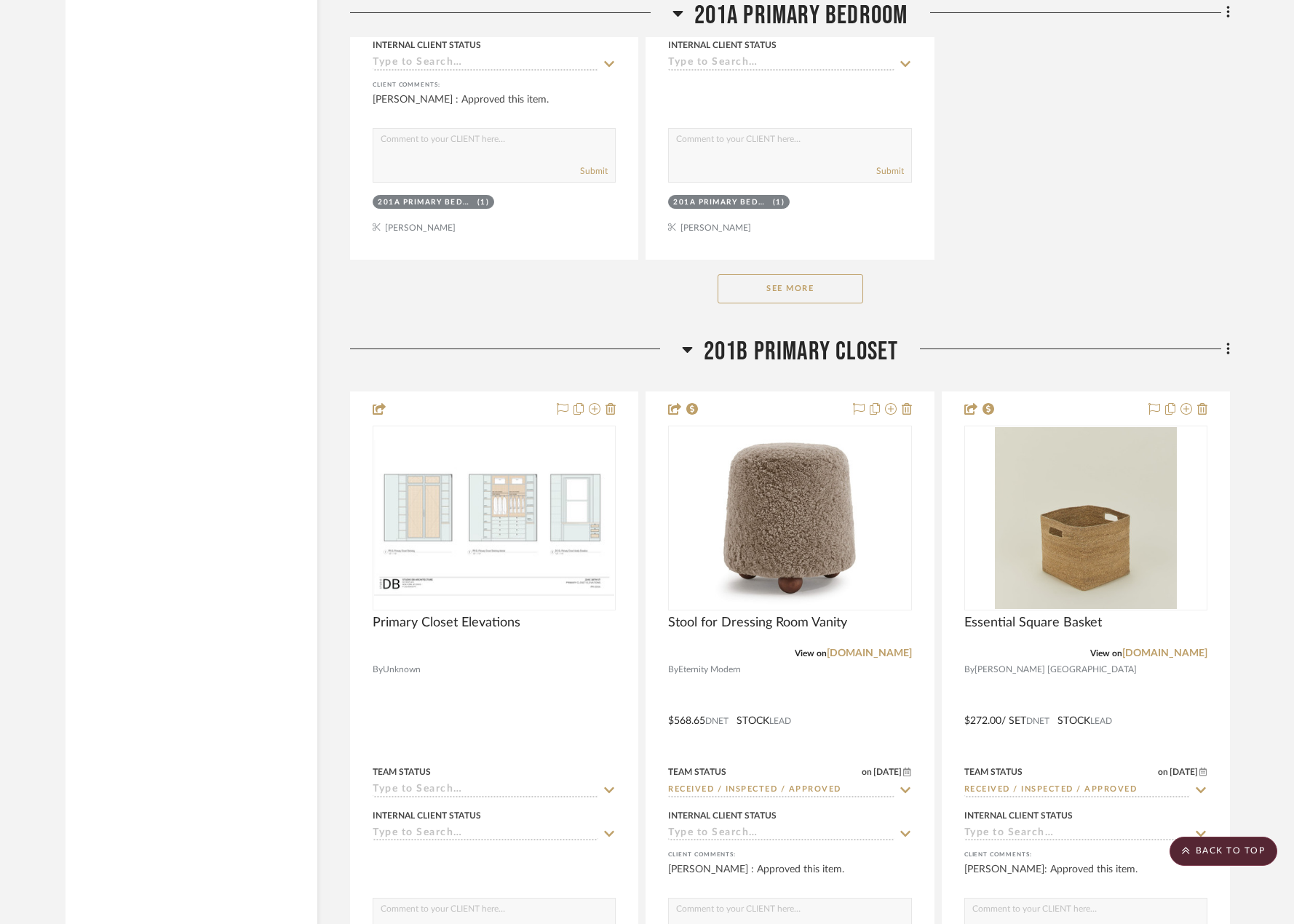
scroll to position [3274, 0]
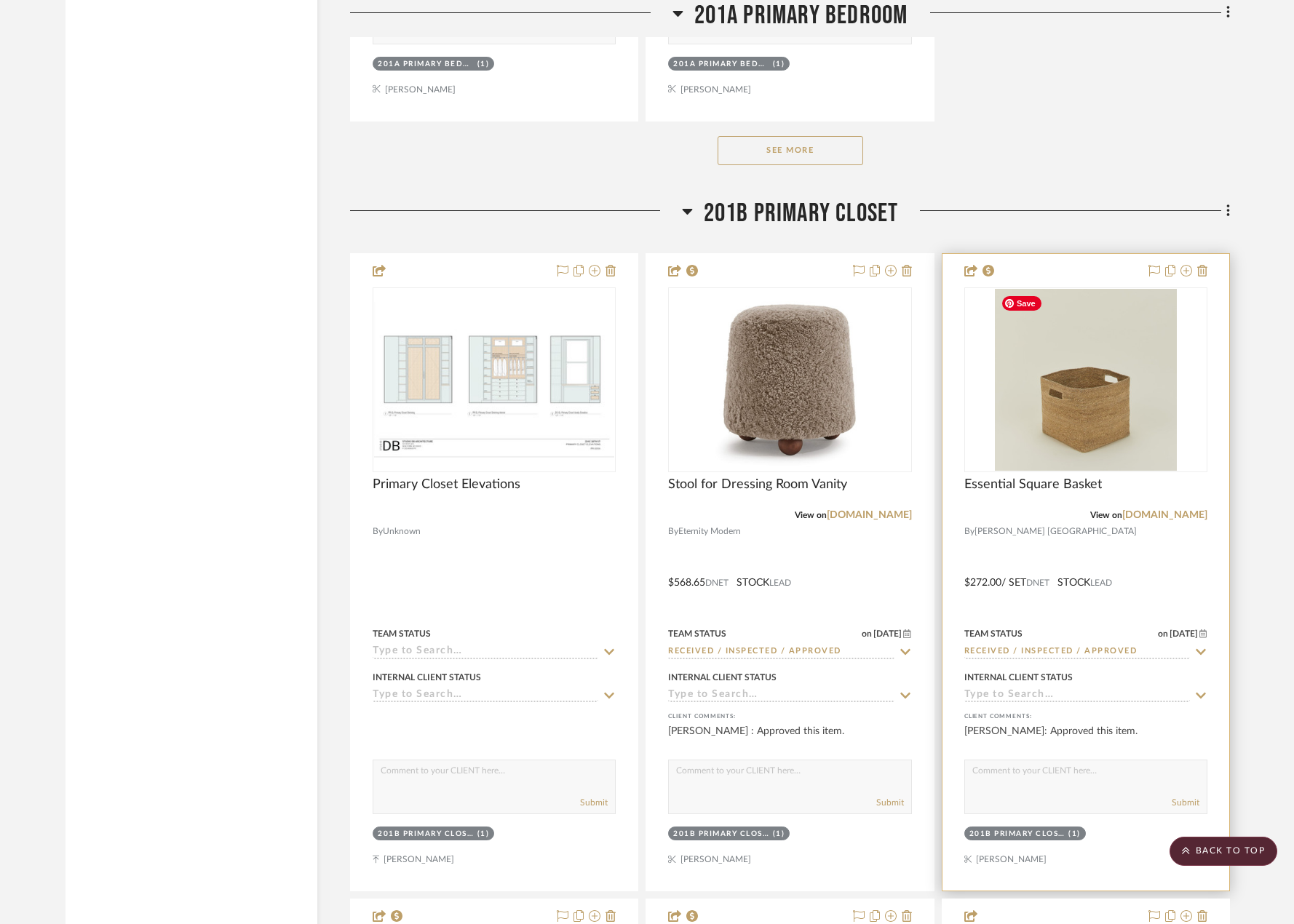
click at [1070, 433] on img "0" at bounding box center [1085, 380] width 182 height 182
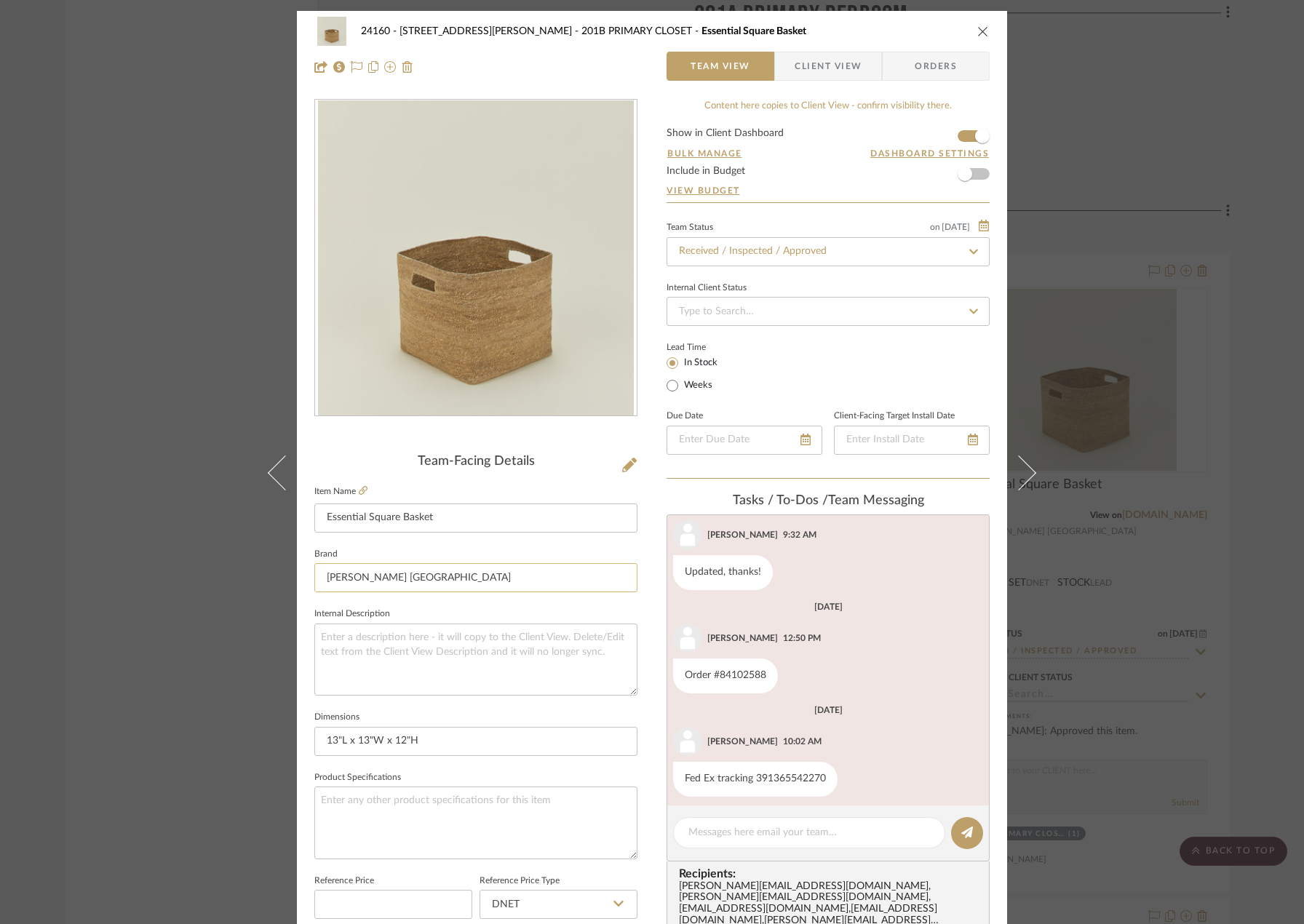
scroll to position [152, 0]
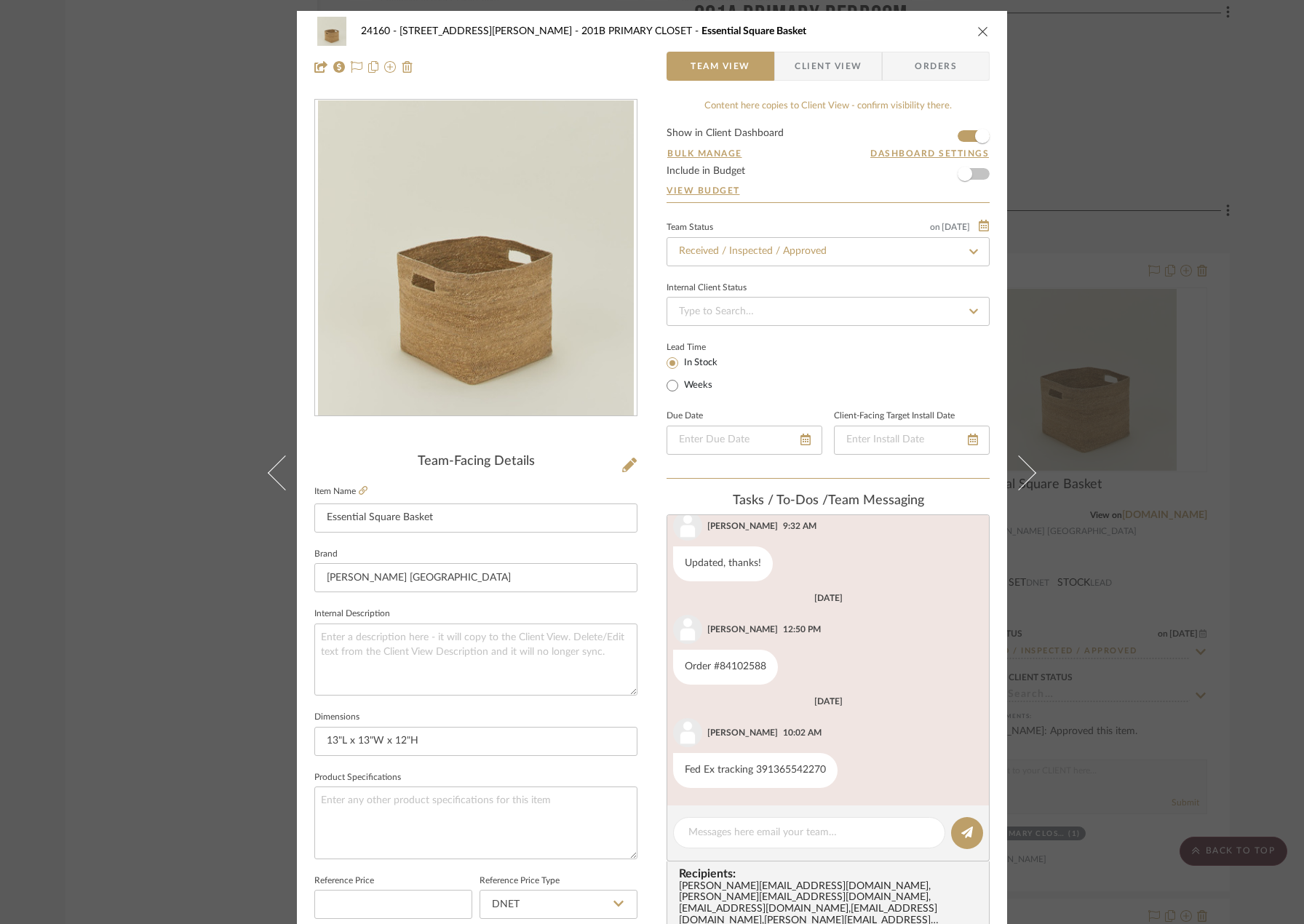
click at [211, 702] on div "24160 - [STREET_ADDRESS][PERSON_NAME] PRIMARY CLOSET Essential Square Basket Te…" at bounding box center [652, 462] width 1304 height 924
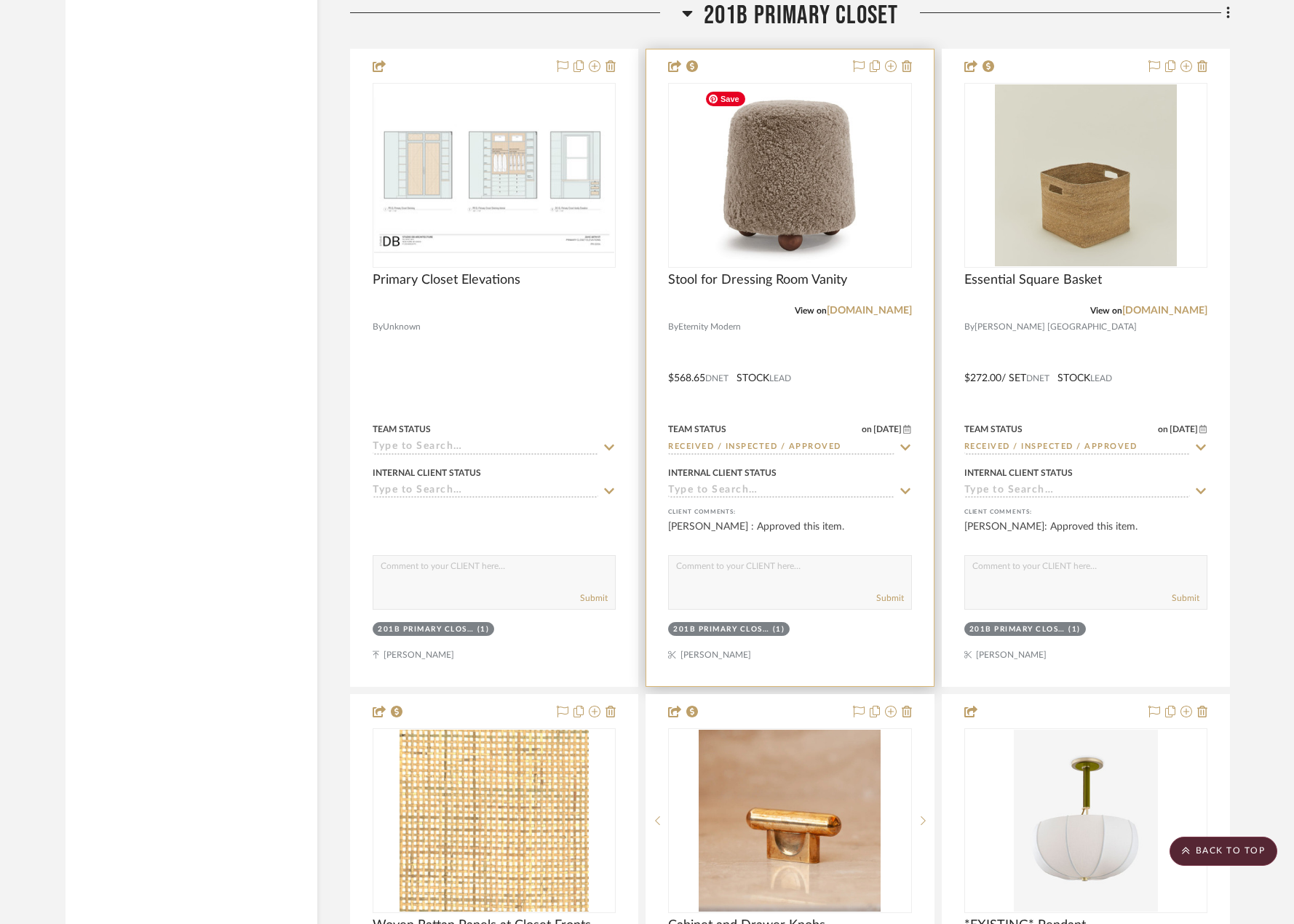
scroll to position [3420, 0]
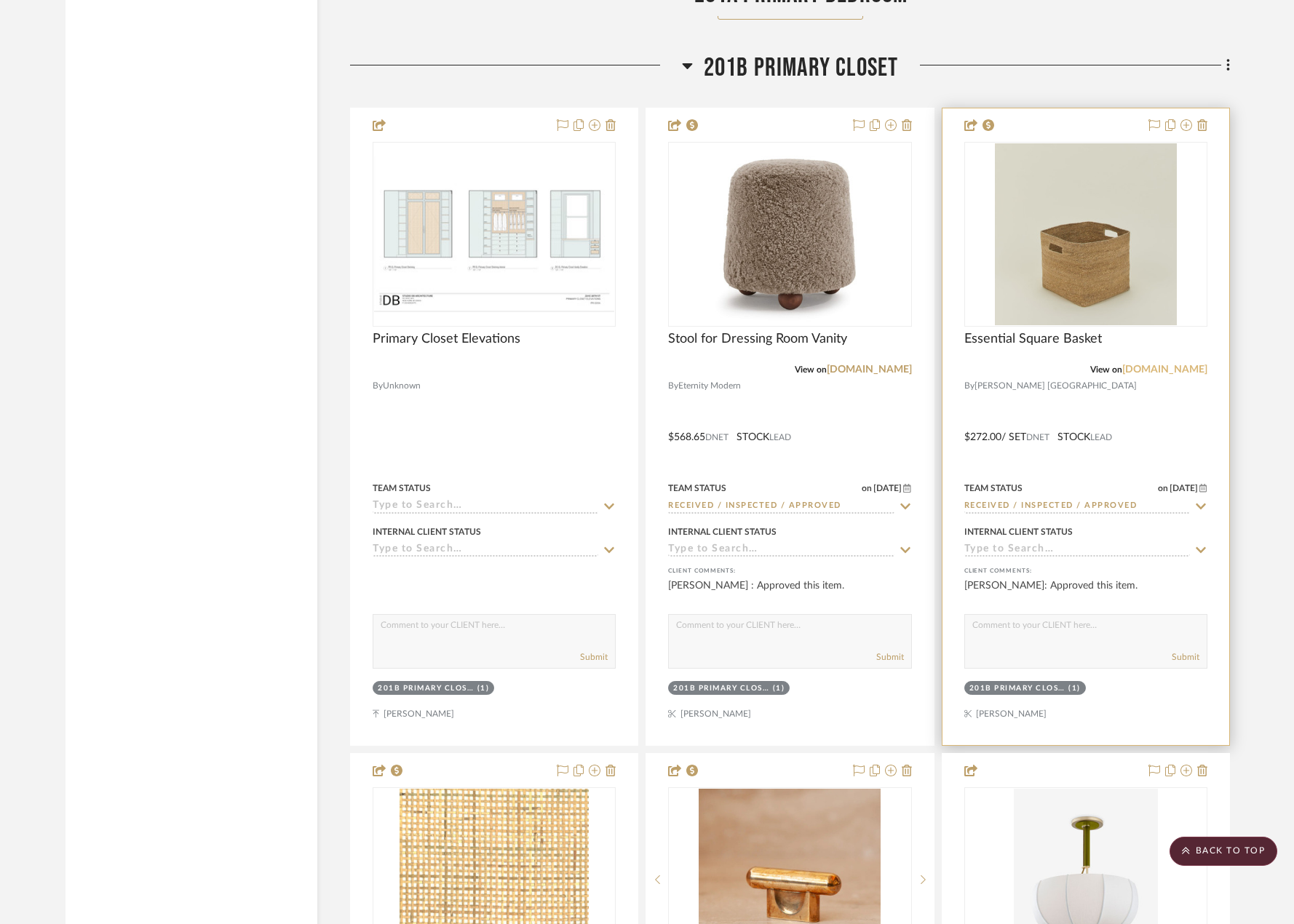
click at [1132, 370] on link "[DOMAIN_NAME]" at bounding box center [1165, 370] width 86 height 10
